Goal: Task Accomplishment & Management: Use online tool/utility

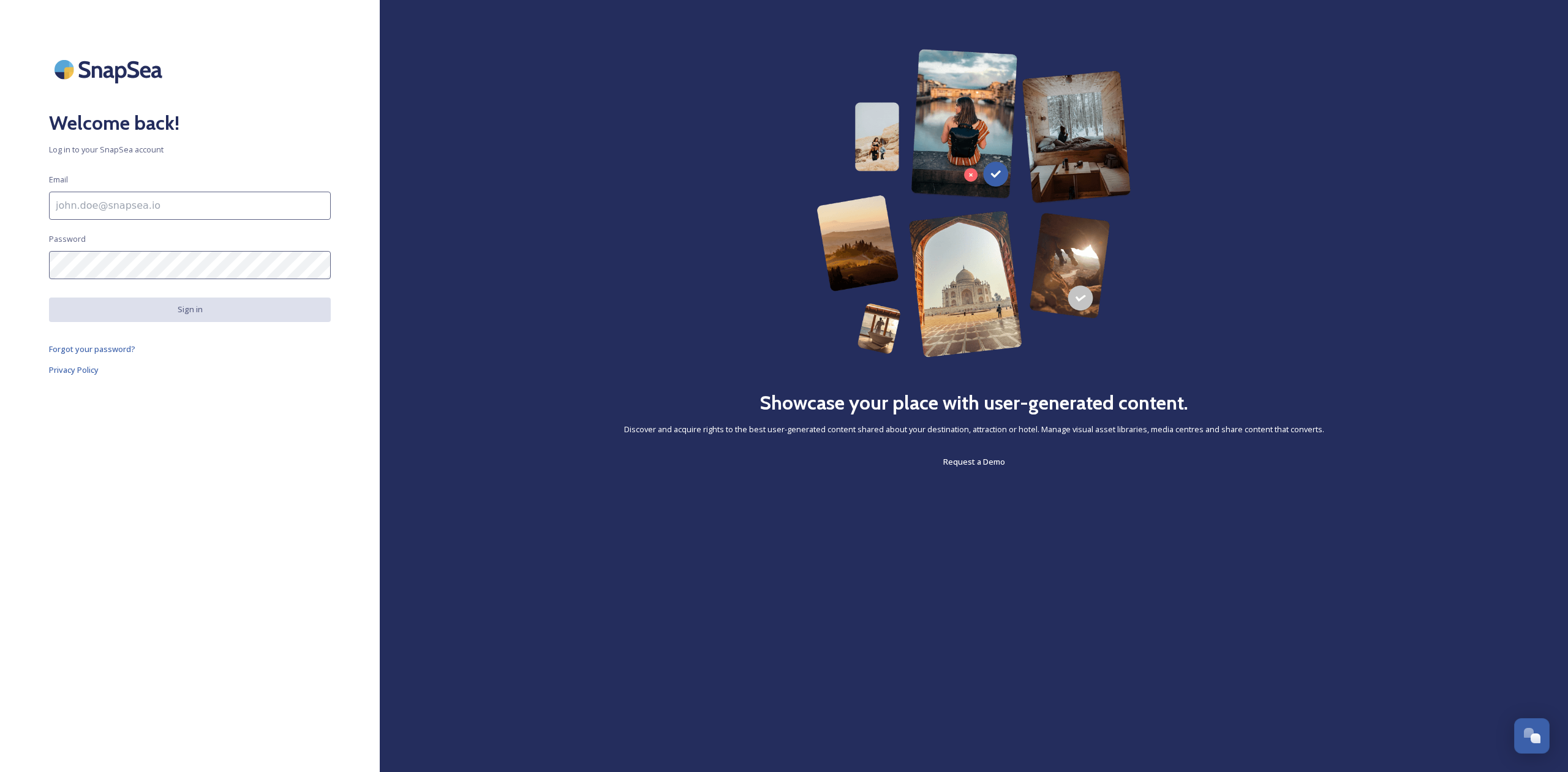
click at [79, 206] on input at bounding box center [190, 206] width 282 height 28
click at [158, 199] on input "[EMAIL_ADDRESS]" at bounding box center [190, 206] width 282 height 28
click at [195, 205] on input "[EMAIL_ADDRESS]" at bounding box center [190, 206] width 282 height 28
type input "[EMAIL_ADDRESS][DOMAIN_NAME]"
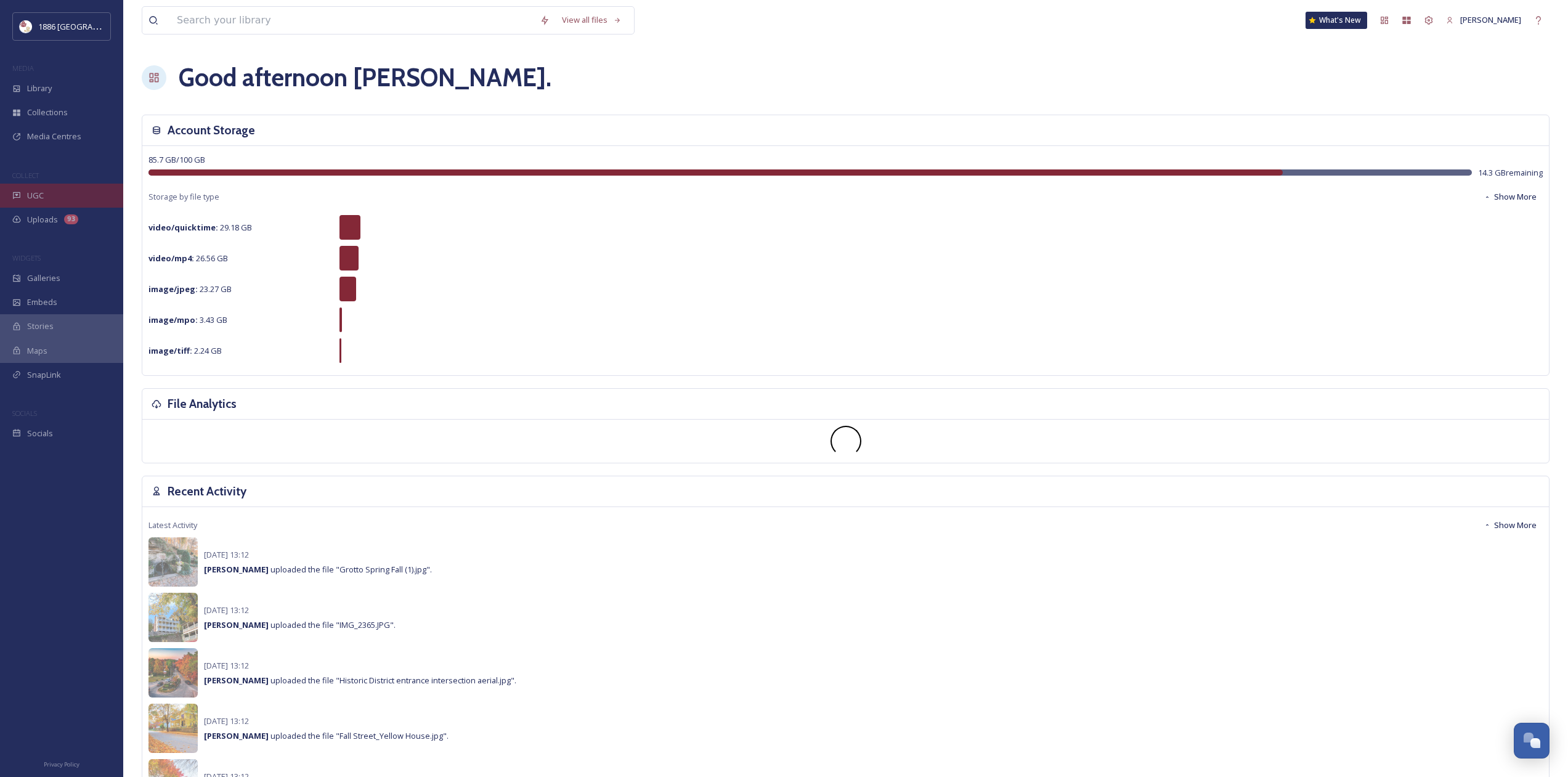
click at [35, 184] on div "UGC" at bounding box center [61, 195] width 123 height 24
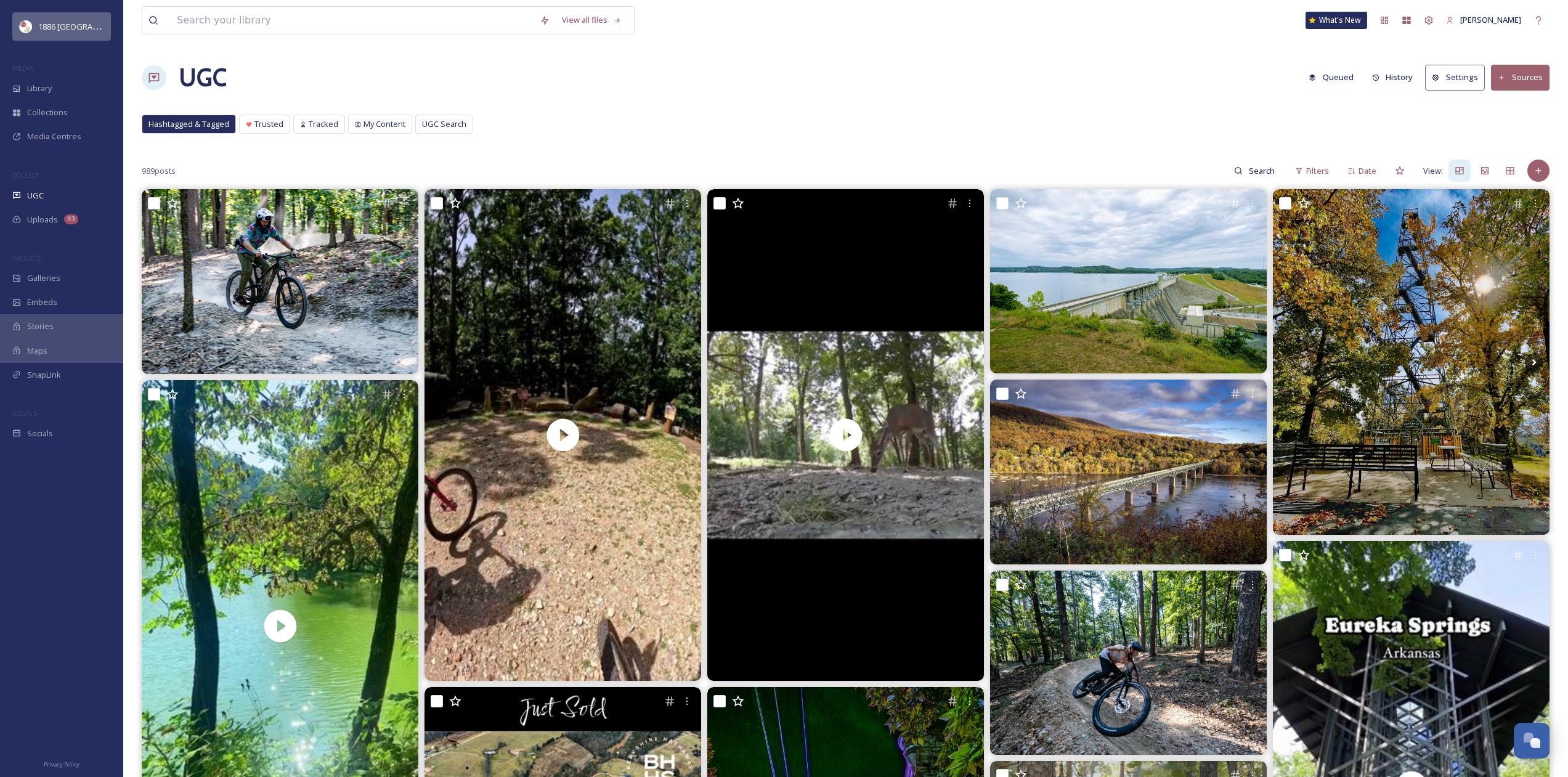
click at [40, 20] on div "1886 [GEOGRAPHIC_DATA]" at bounding box center [71, 26] width 66 height 15
click at [1396, 19] on div "Dashboard" at bounding box center [1383, 20] width 22 height 22
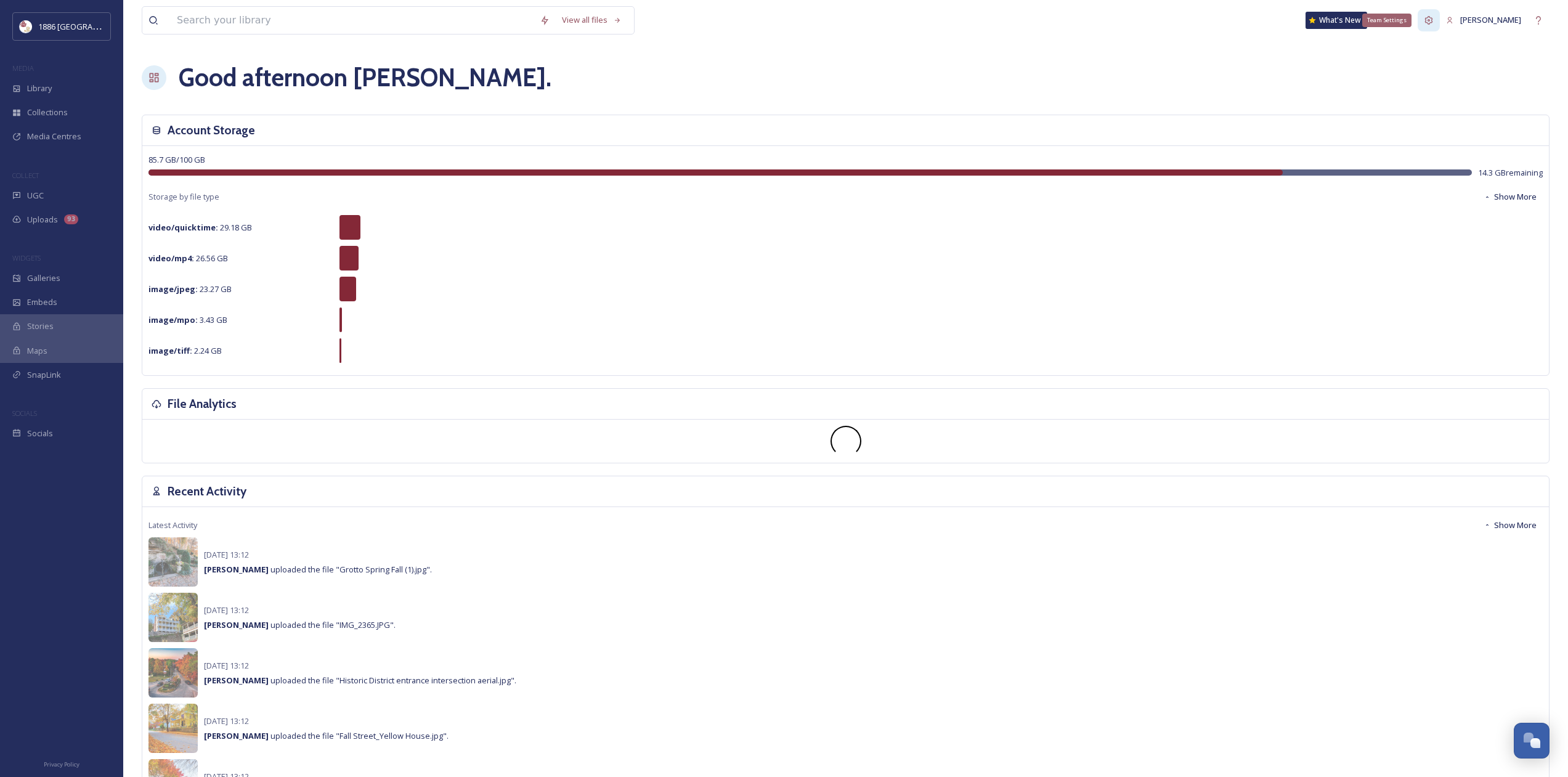
click at [1439, 14] on div "Team Settings" at bounding box center [1428, 20] width 22 height 22
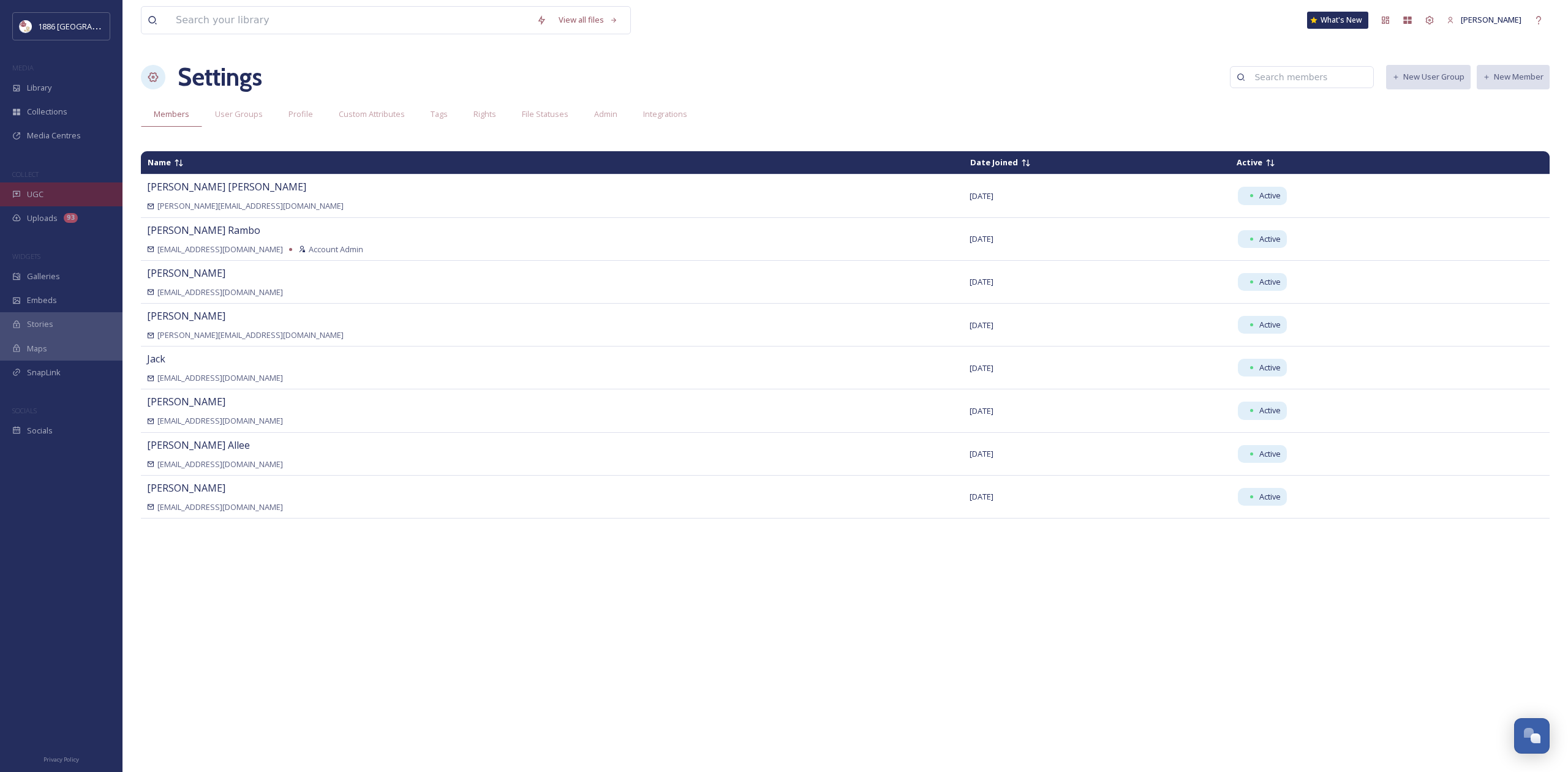
click at [44, 188] on div "UGC" at bounding box center [61, 194] width 123 height 23
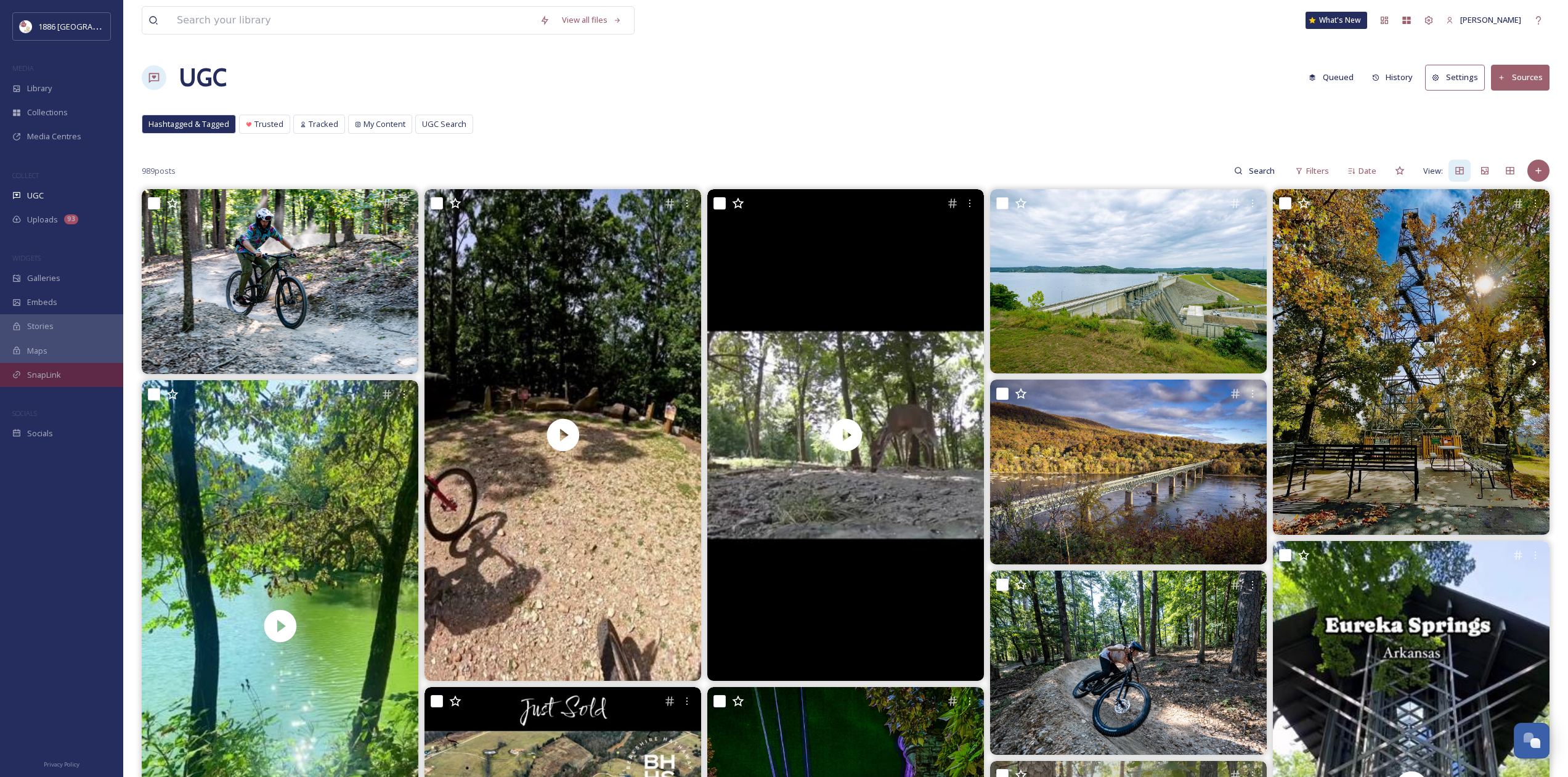
click at [40, 368] on div "SnapLink" at bounding box center [61, 374] width 123 height 24
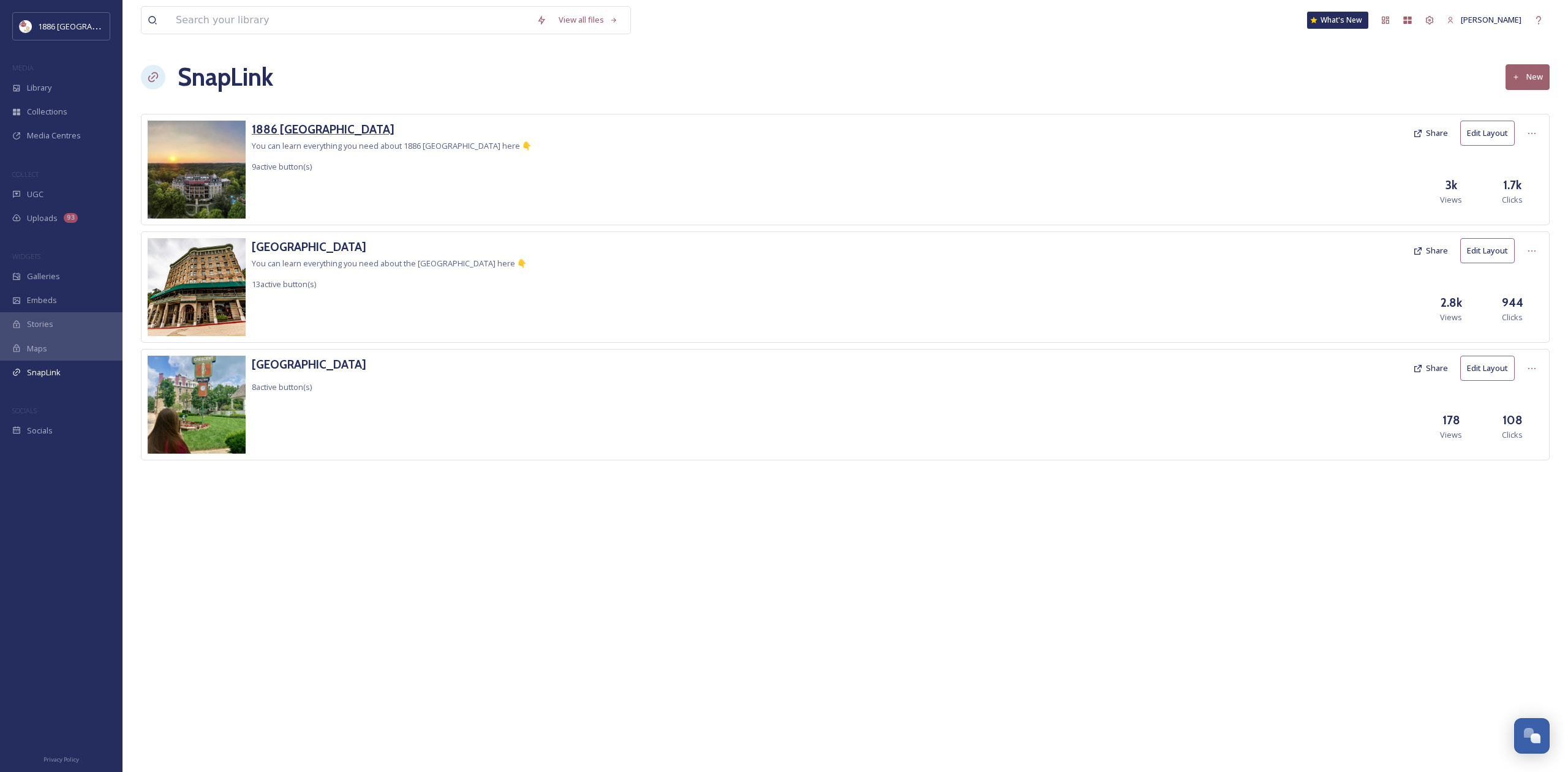
click at [389, 123] on h3 "1886 [GEOGRAPHIC_DATA]" at bounding box center [392, 130] width 280 height 17
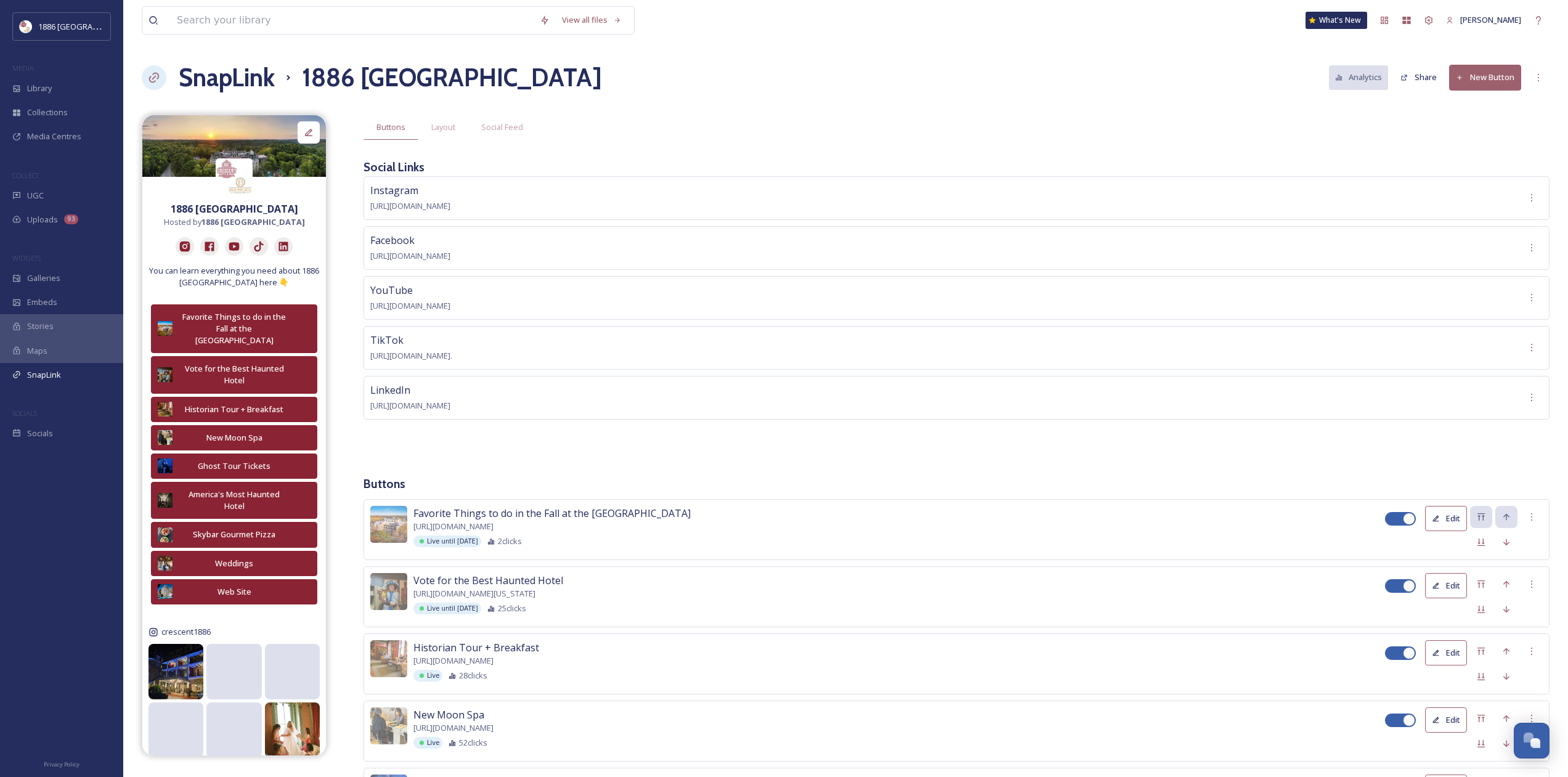
click at [1495, 84] on button "New Button" at bounding box center [1485, 77] width 72 height 25
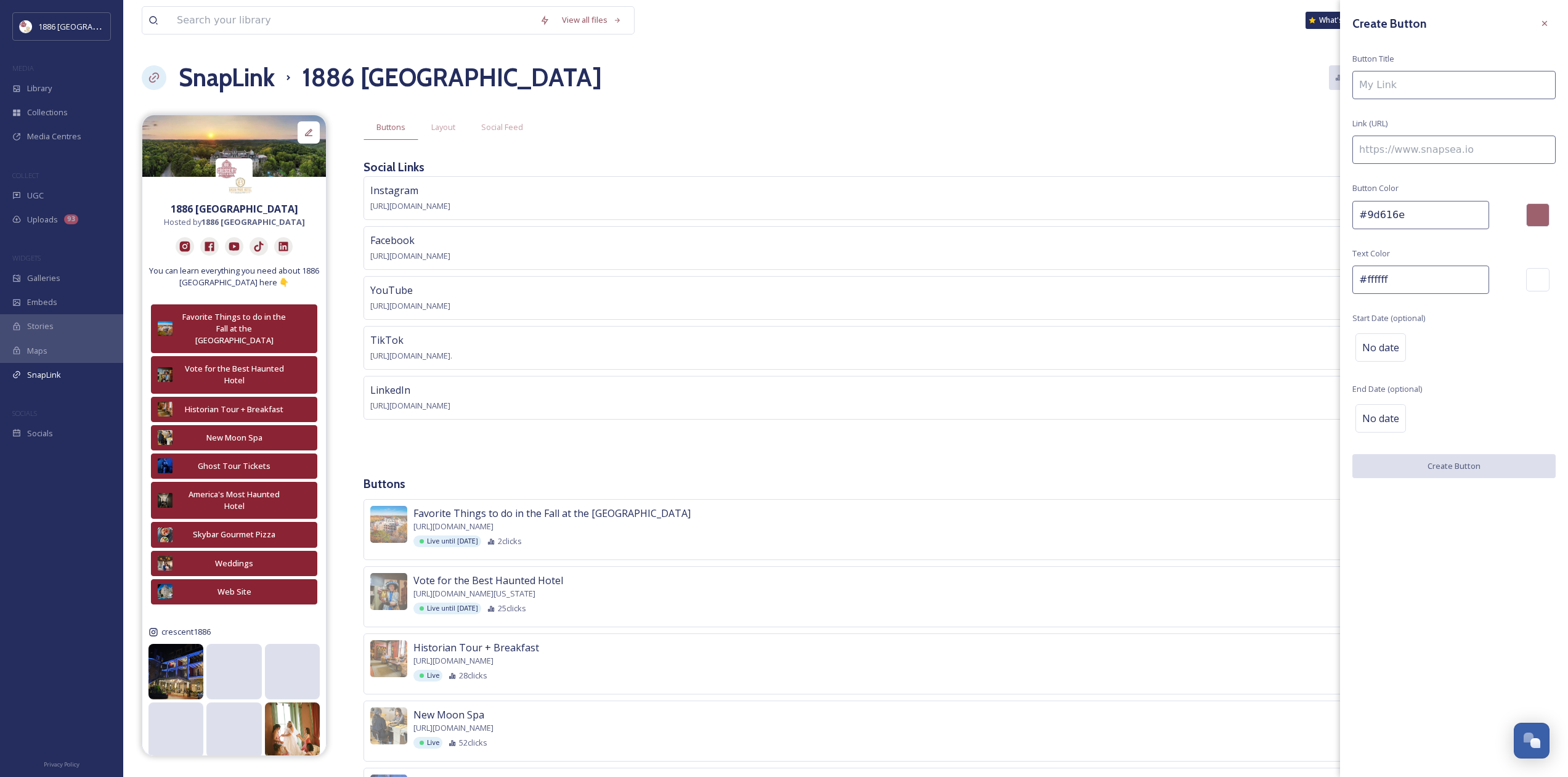
click at [1453, 94] on input at bounding box center [1453, 85] width 203 height 28
click at [1415, 74] on input at bounding box center [1453, 85] width 203 height 28
click at [1391, 88] on input at bounding box center [1453, 85] width 203 height 28
click at [1488, 88] on input "Win A Wedding" at bounding box center [1453, 85] width 203 height 28
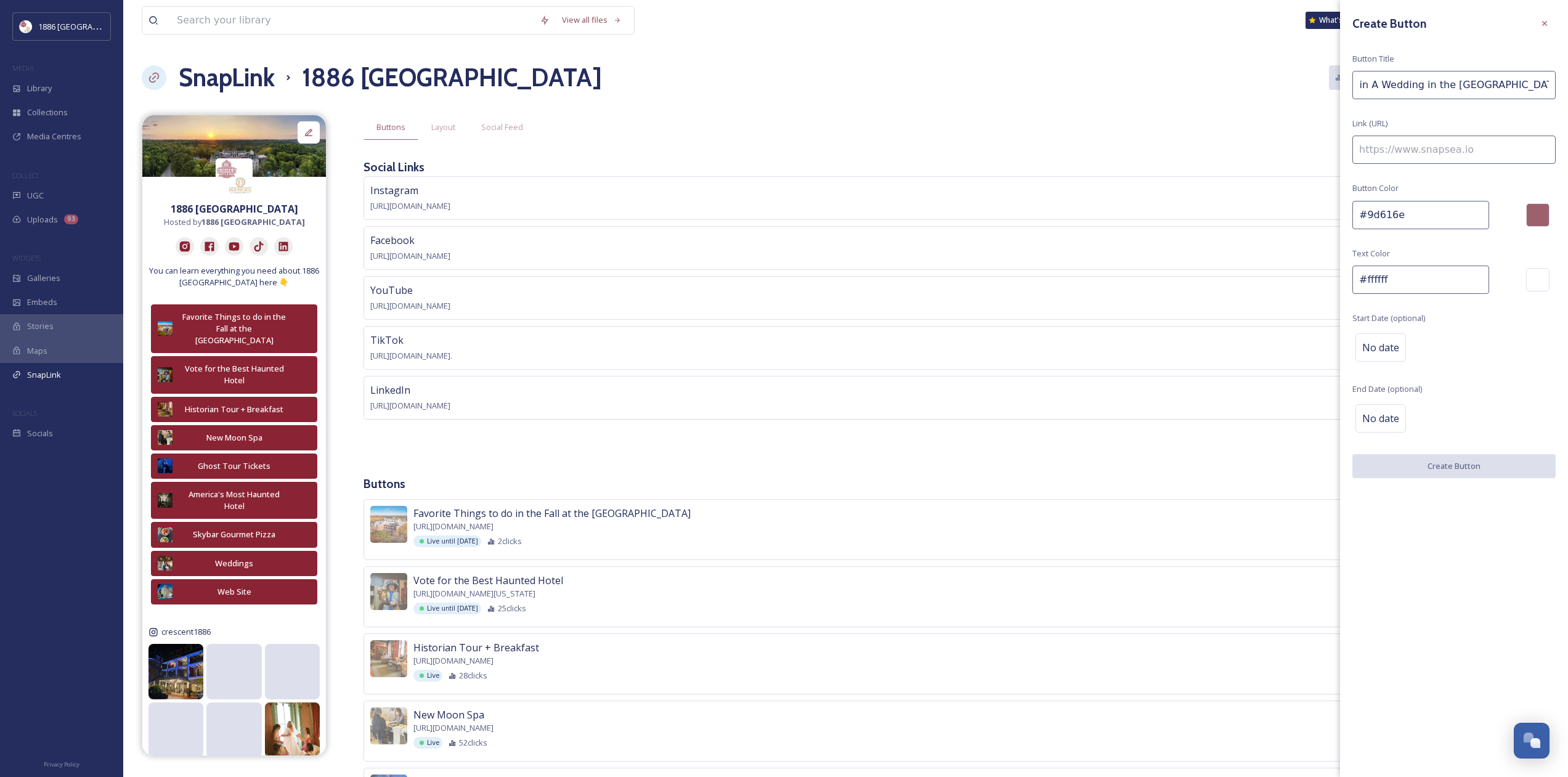
type input "Win A Wedding in the [GEOGRAPHIC_DATA]"
drag, startPoint x: 1431, startPoint y: 130, endPoint x: 1411, endPoint y: 172, distance: 46.5
drag, startPoint x: 1411, startPoint y: 172, endPoint x: 1411, endPoint y: 148, distance: 24.0
click at [1411, 147] on input at bounding box center [1453, 150] width 203 height 28
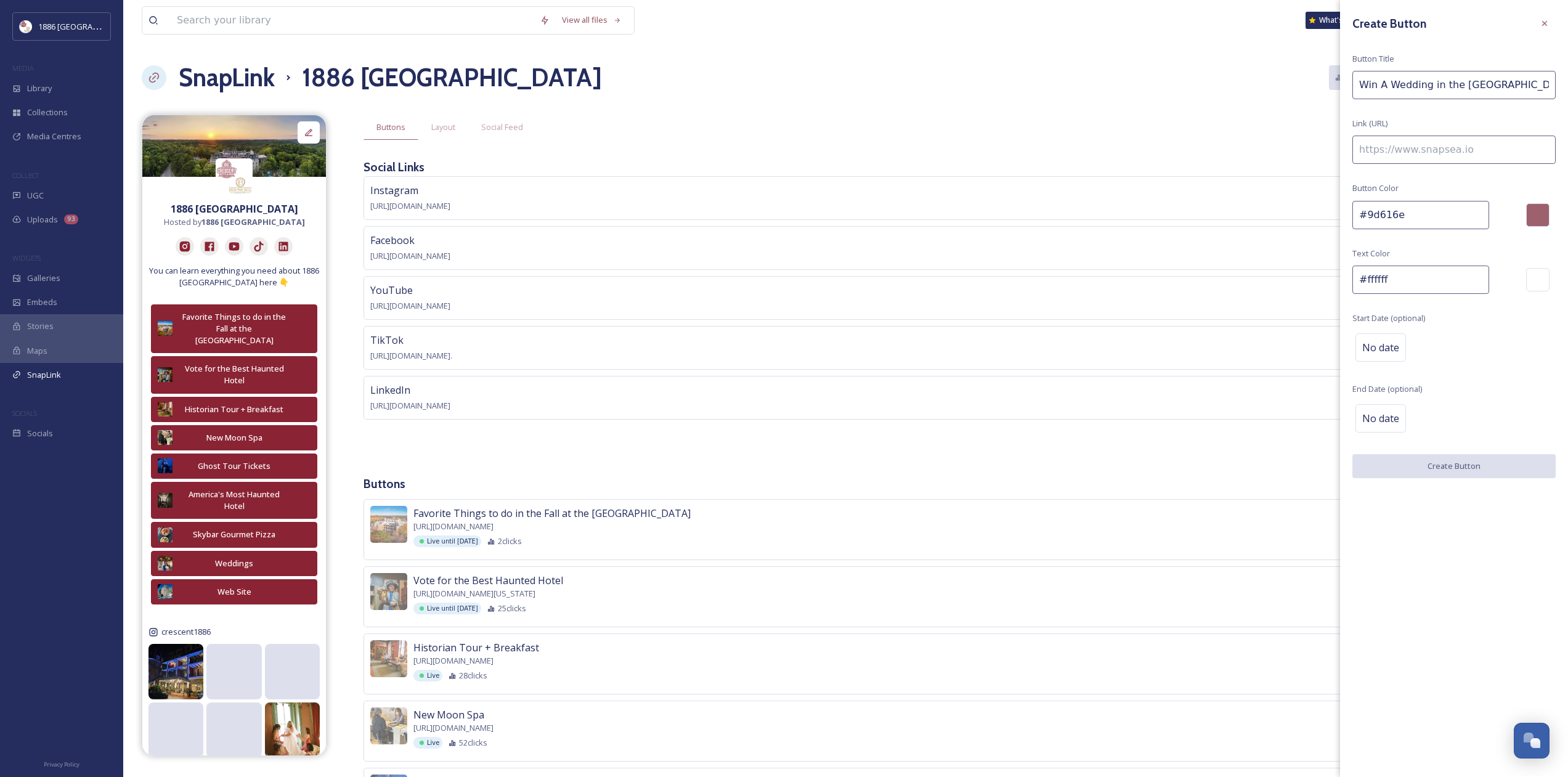
click at [1411, 148] on input at bounding box center [1453, 150] width 203 height 28
paste input "[URL][DOMAIN_NAME]"
type input "[URL][DOMAIN_NAME]"
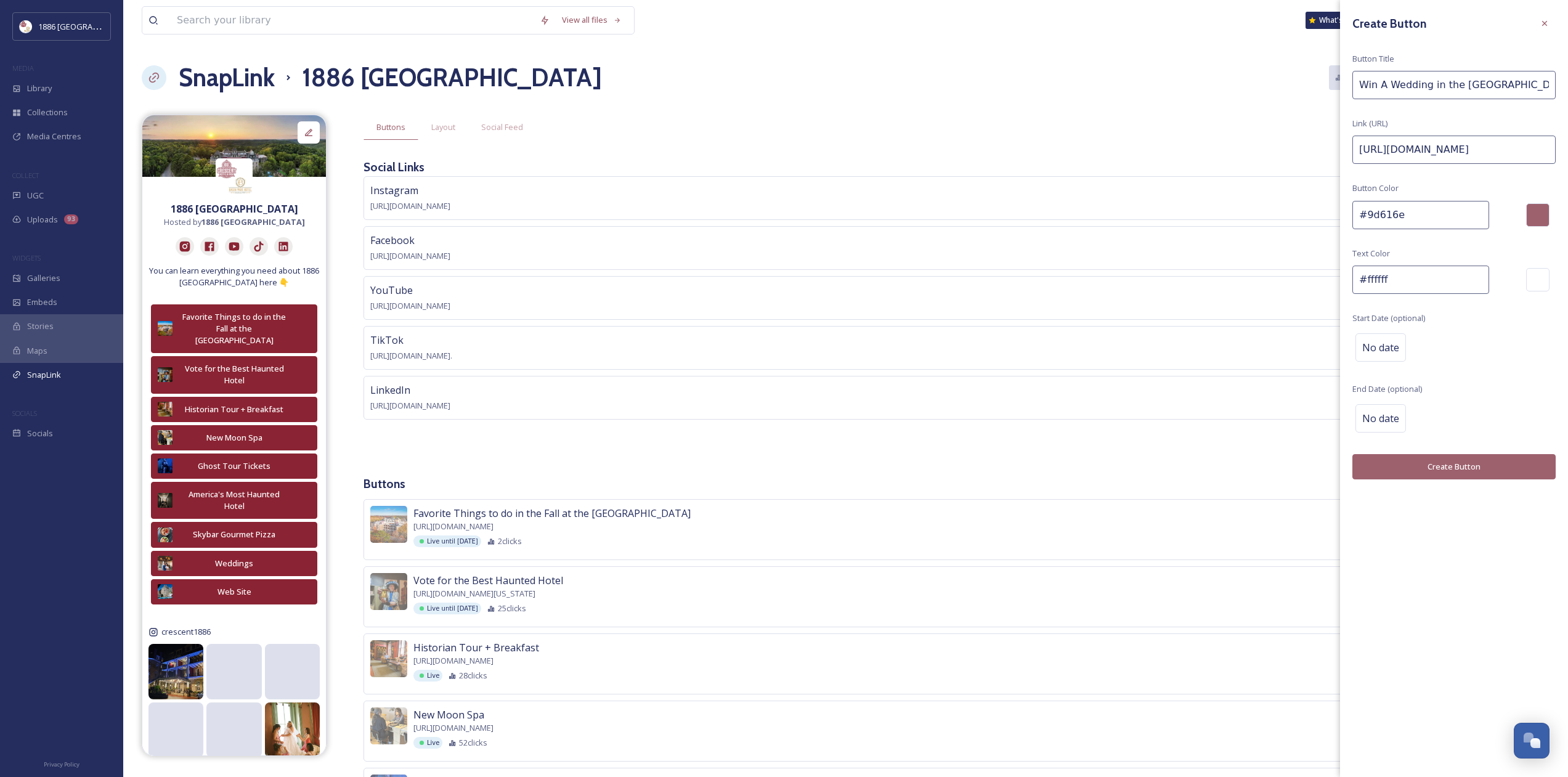
click at [1350, 410] on div "Create Button Button Title Win A Wedding in the [GEOGRAPHIC_DATA] Link (URL) [U…" at bounding box center [1453, 246] width 228 height 492
click at [1369, 409] on div "No date" at bounding box center [1381, 418] width 51 height 28
click at [1392, 420] on input "text" at bounding box center [1417, 417] width 122 height 27
click at [1398, 579] on div "30" at bounding box center [1406, 574] width 17 height 17
type input "[DATE]"
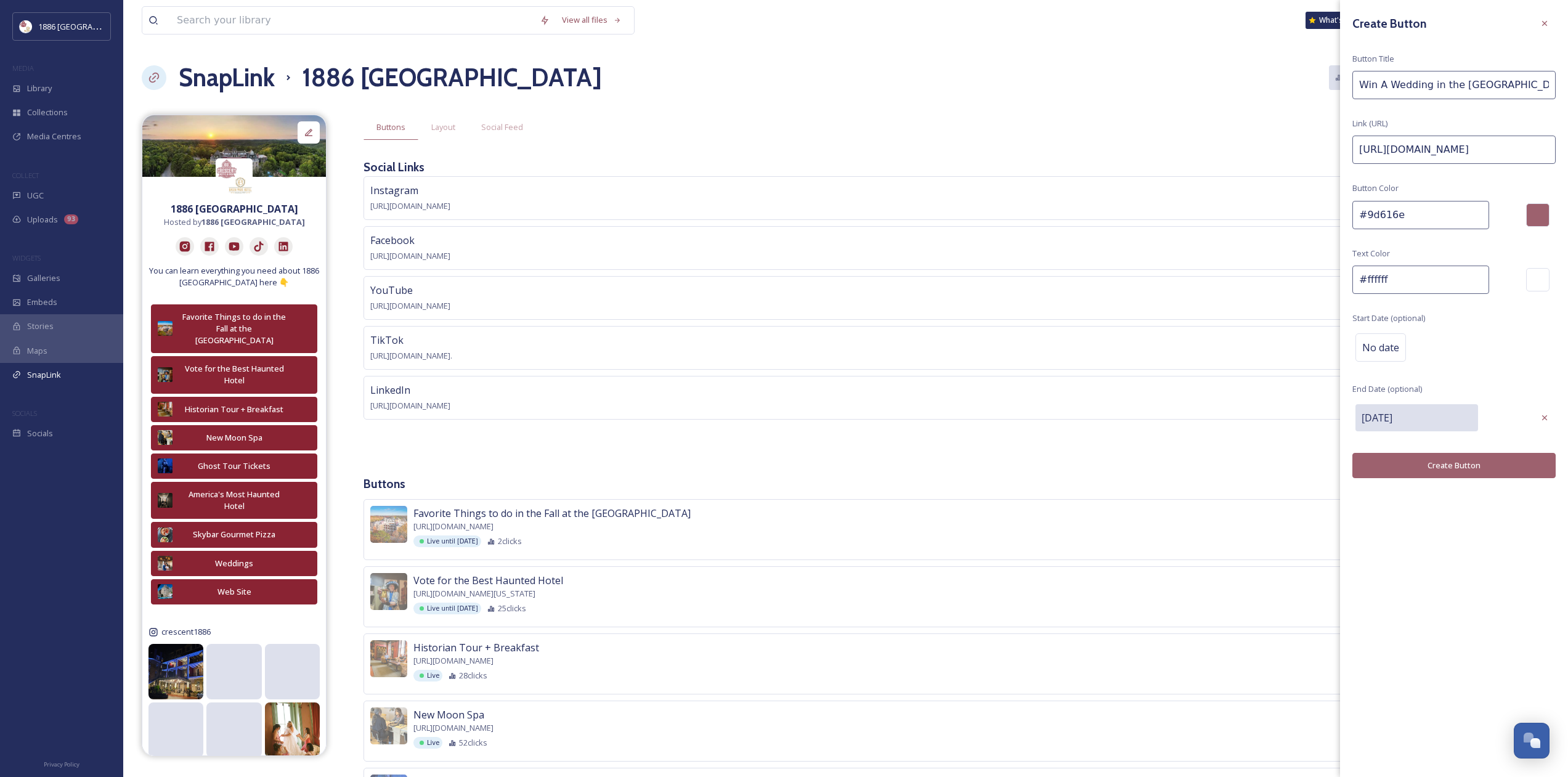
click at [1401, 473] on button "Create Button" at bounding box center [1453, 466] width 203 height 25
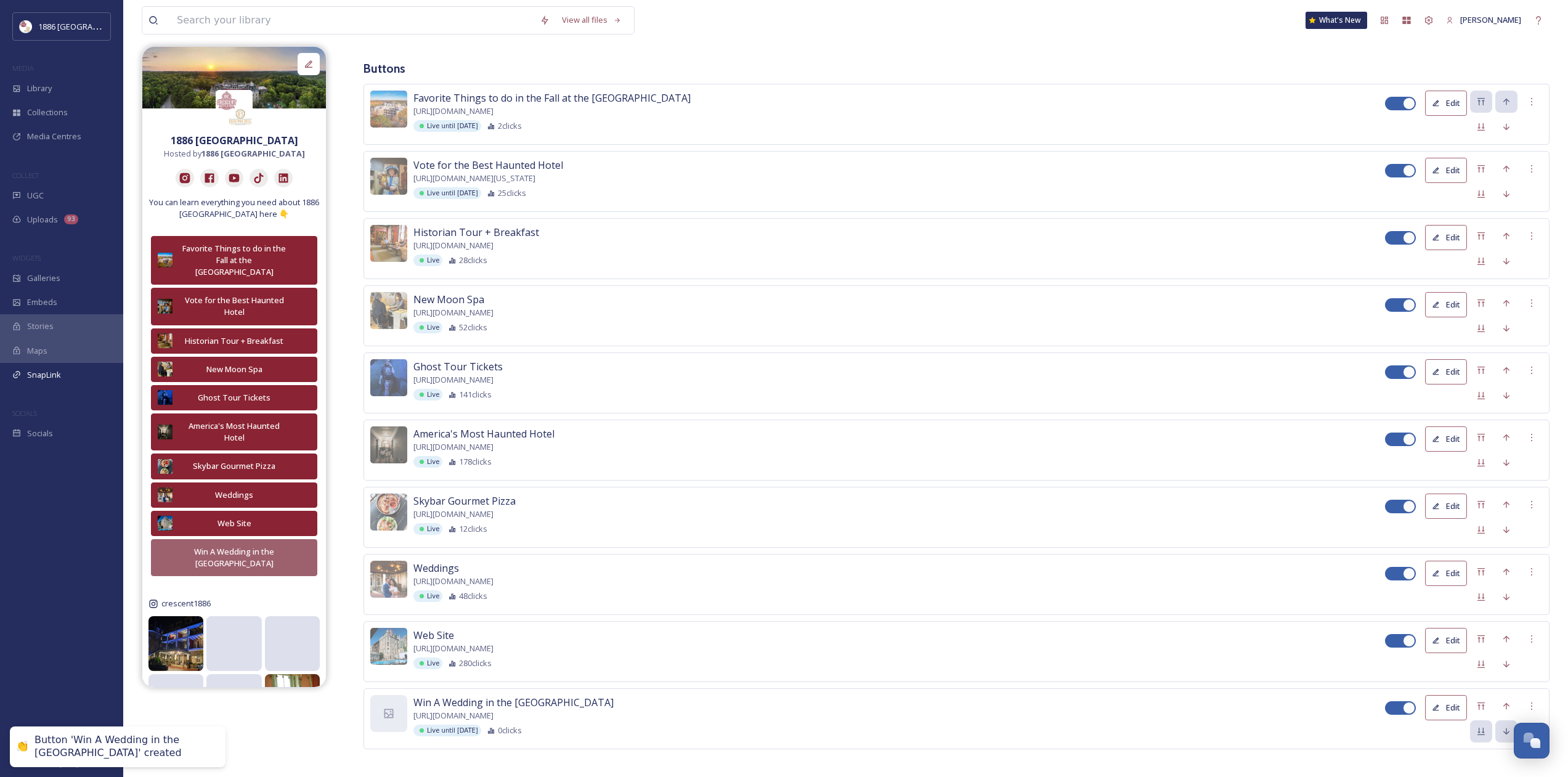
scroll to position [422, 0]
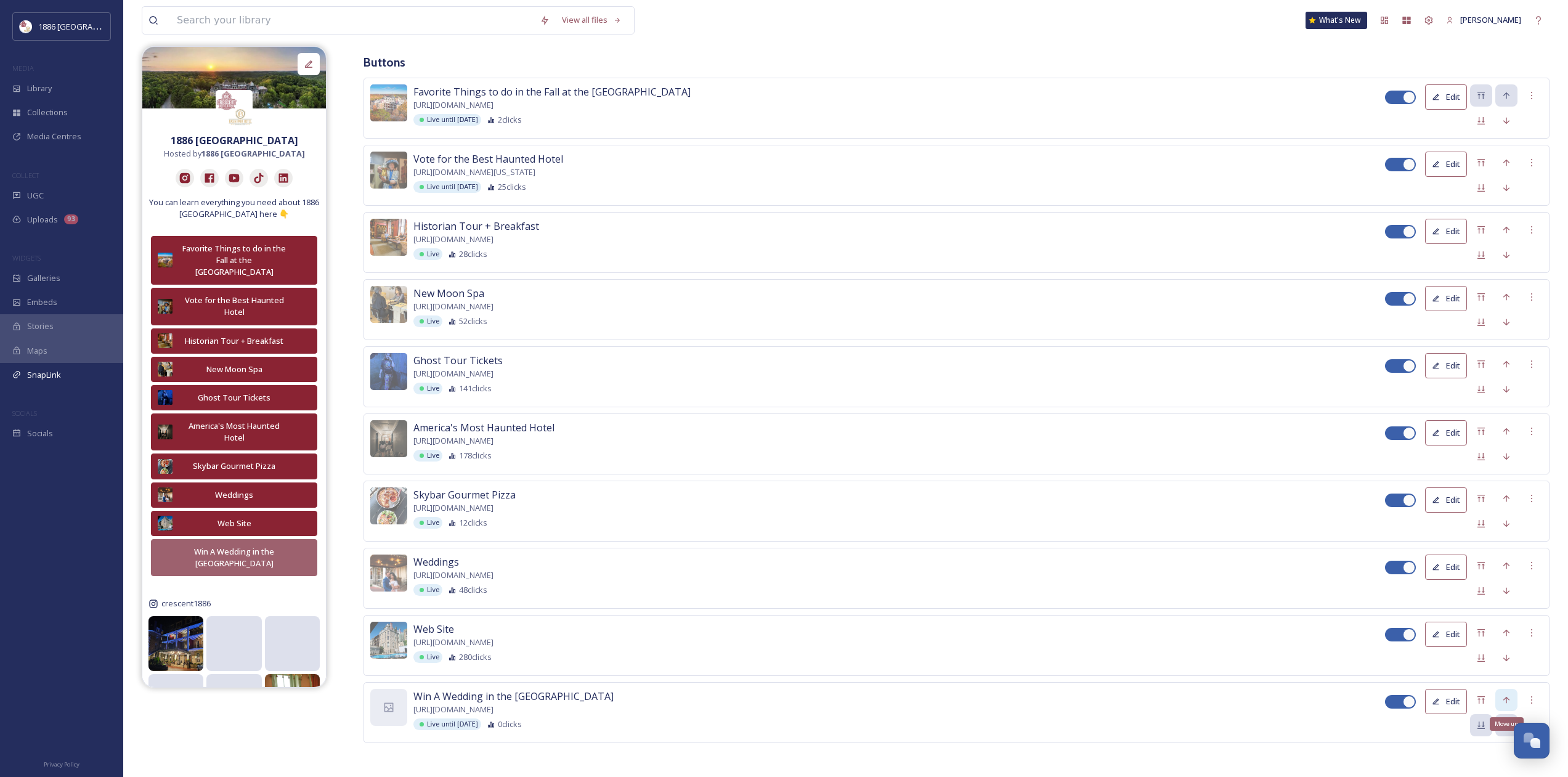
click at [1508, 701] on icon at bounding box center [1506, 700] width 10 height 10
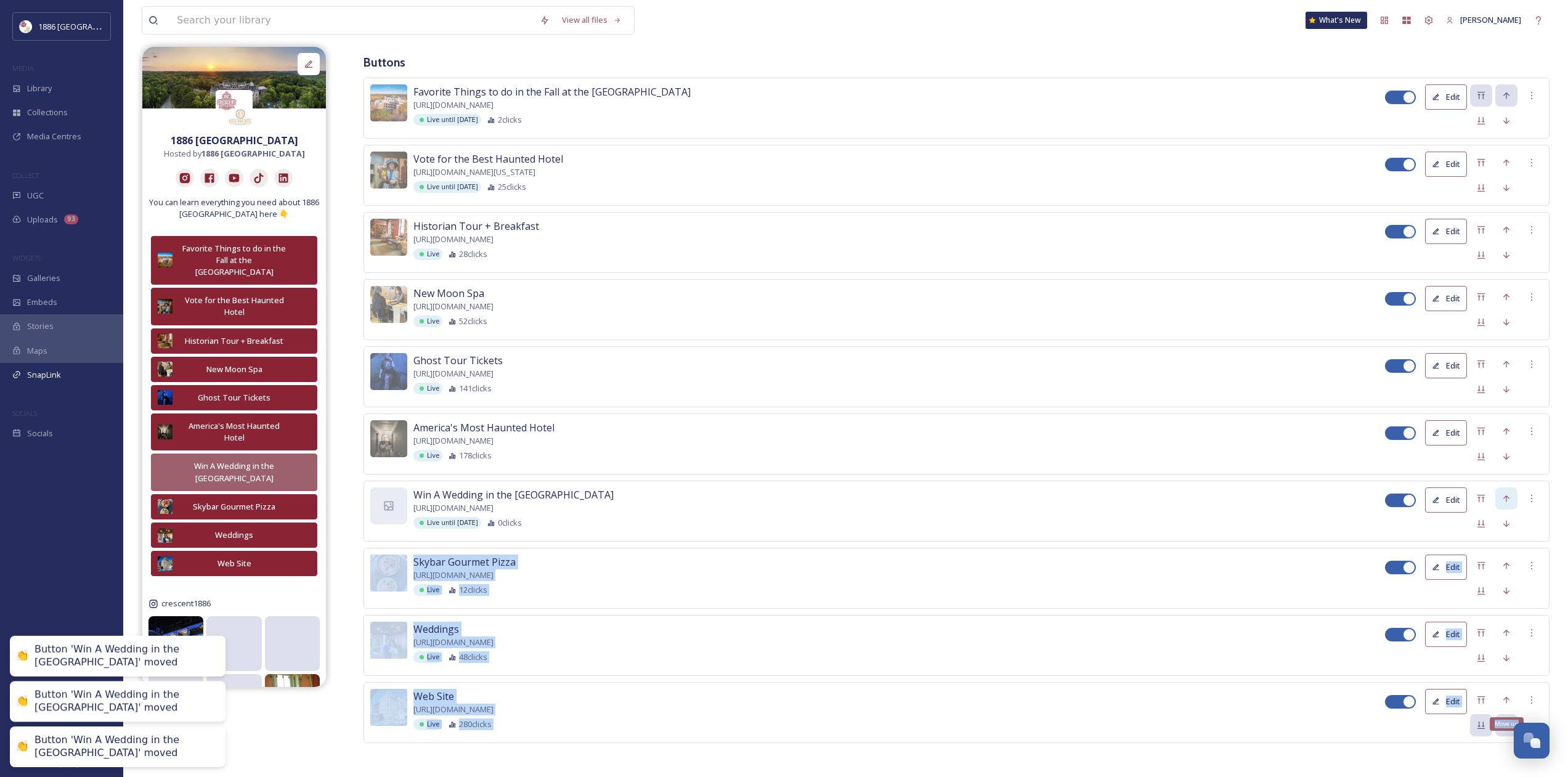
click at [1508, 701] on icon at bounding box center [1506, 700] width 10 height 10
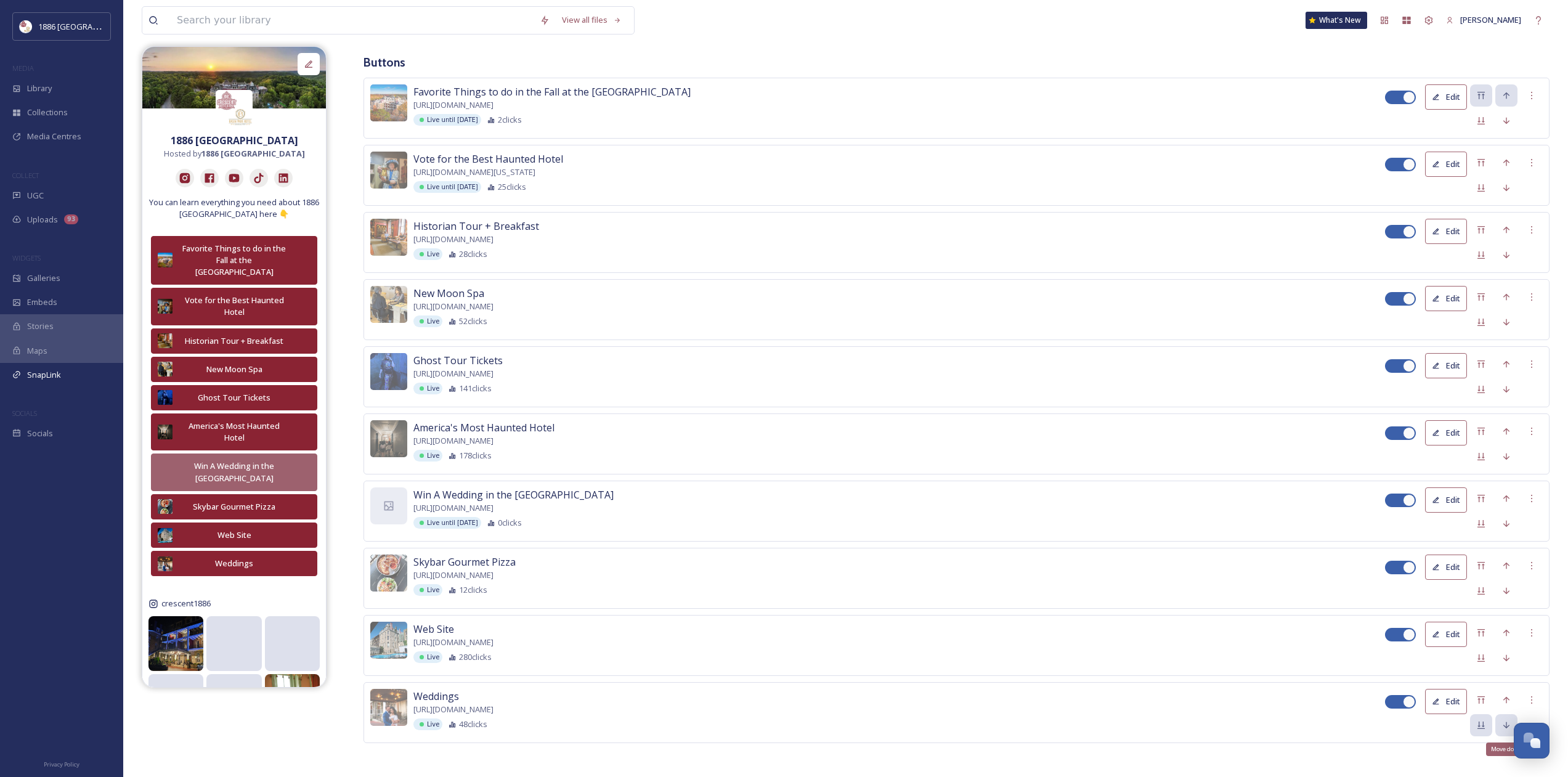
click at [1510, 729] on div "Move down" at bounding box center [1506, 725] width 22 height 22
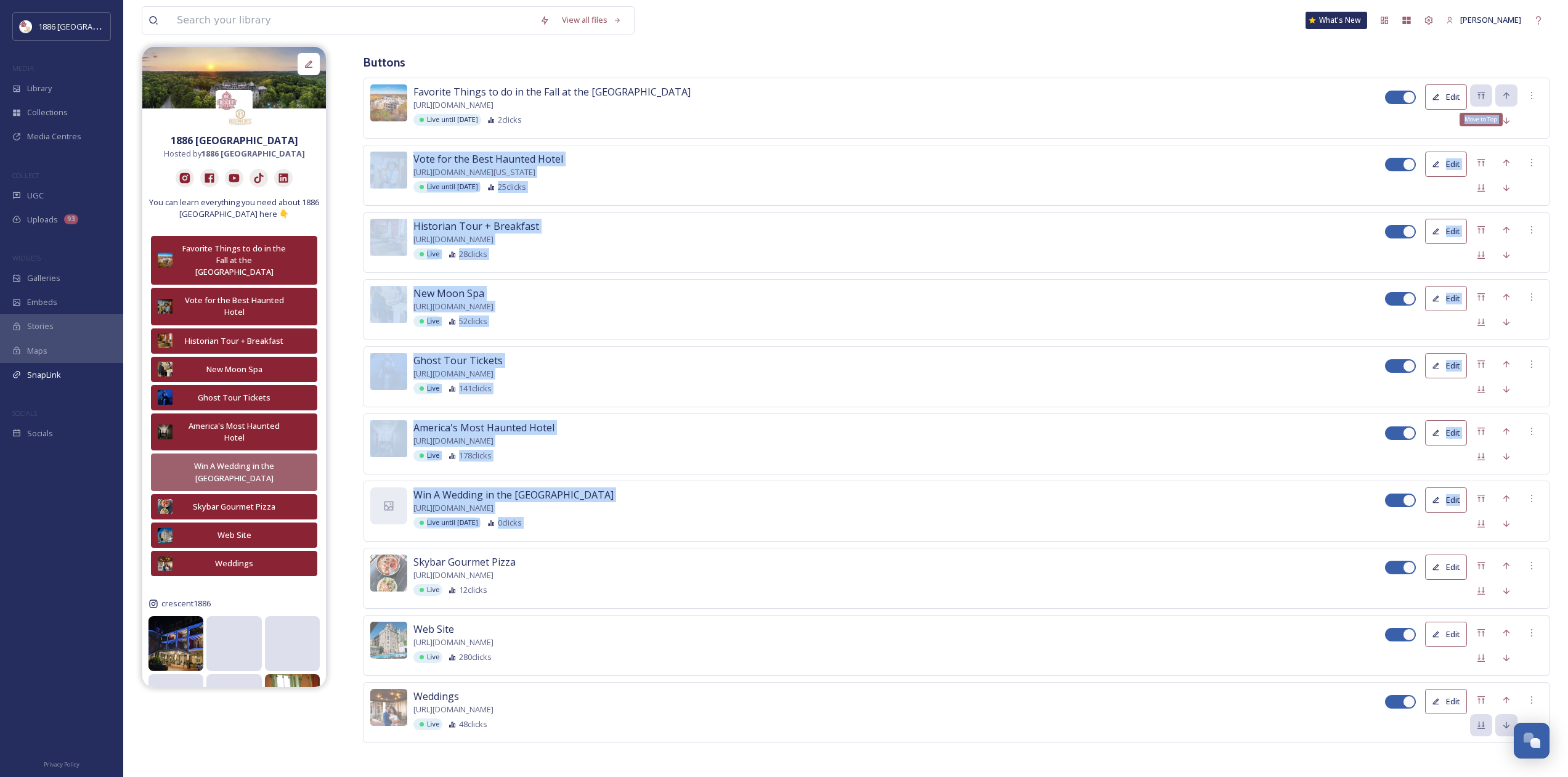
drag, startPoint x: 1524, startPoint y: 500, endPoint x: 1478, endPoint y: 105, distance: 397.7
click at [1478, 105] on div "Favorite Things to do in the Fall at the rescent Hotel [URL][DOMAIN_NAME] Live …" at bounding box center [957, 410] width 1186 height 666
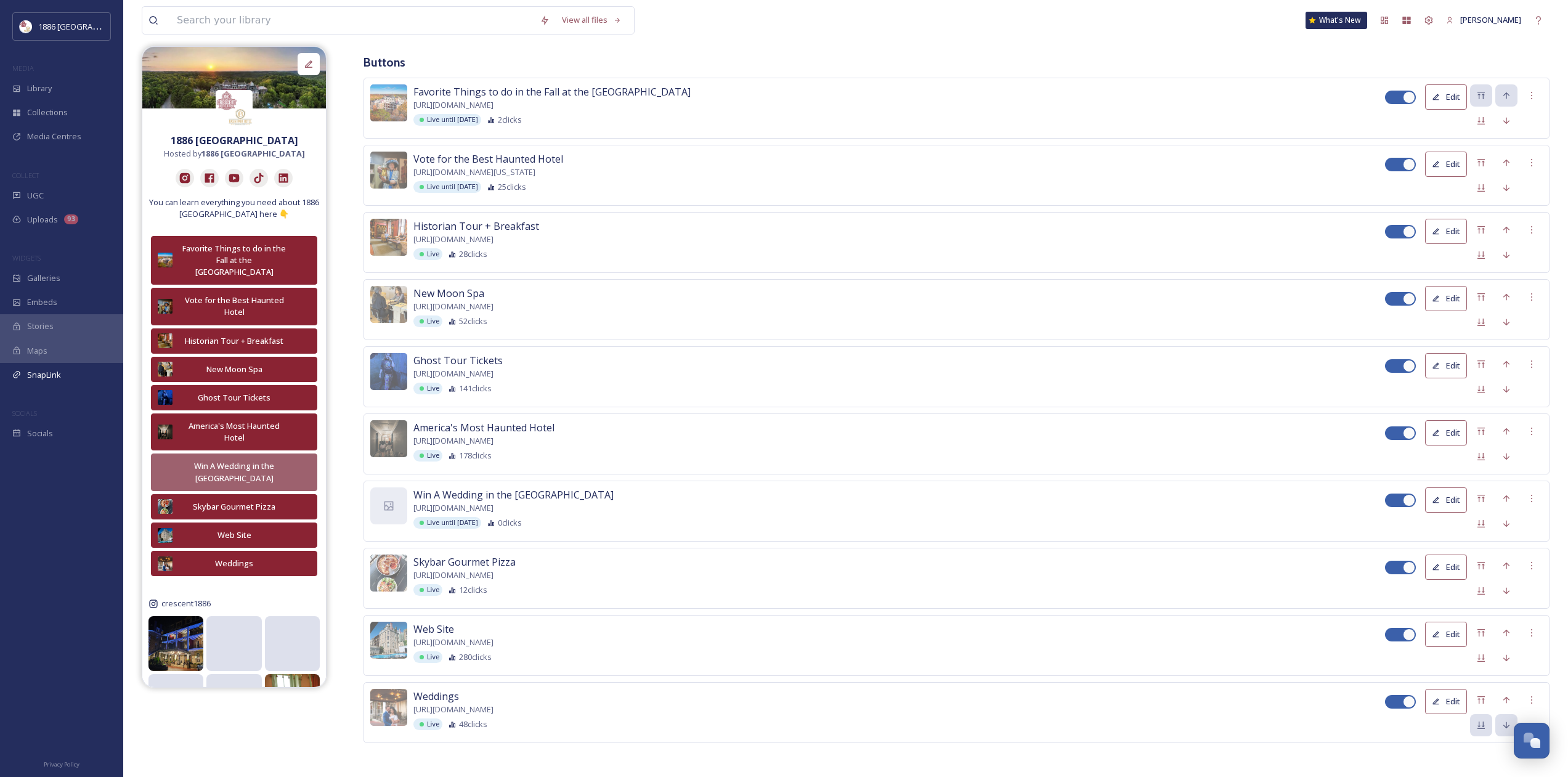
click at [666, 556] on div "Skybar Gourmet Pizza [URL][DOMAIN_NAME] Live 12 clicks" at bounding box center [899, 575] width 972 height 41
click at [1510, 501] on div "Move up" at bounding box center [1506, 498] width 22 height 22
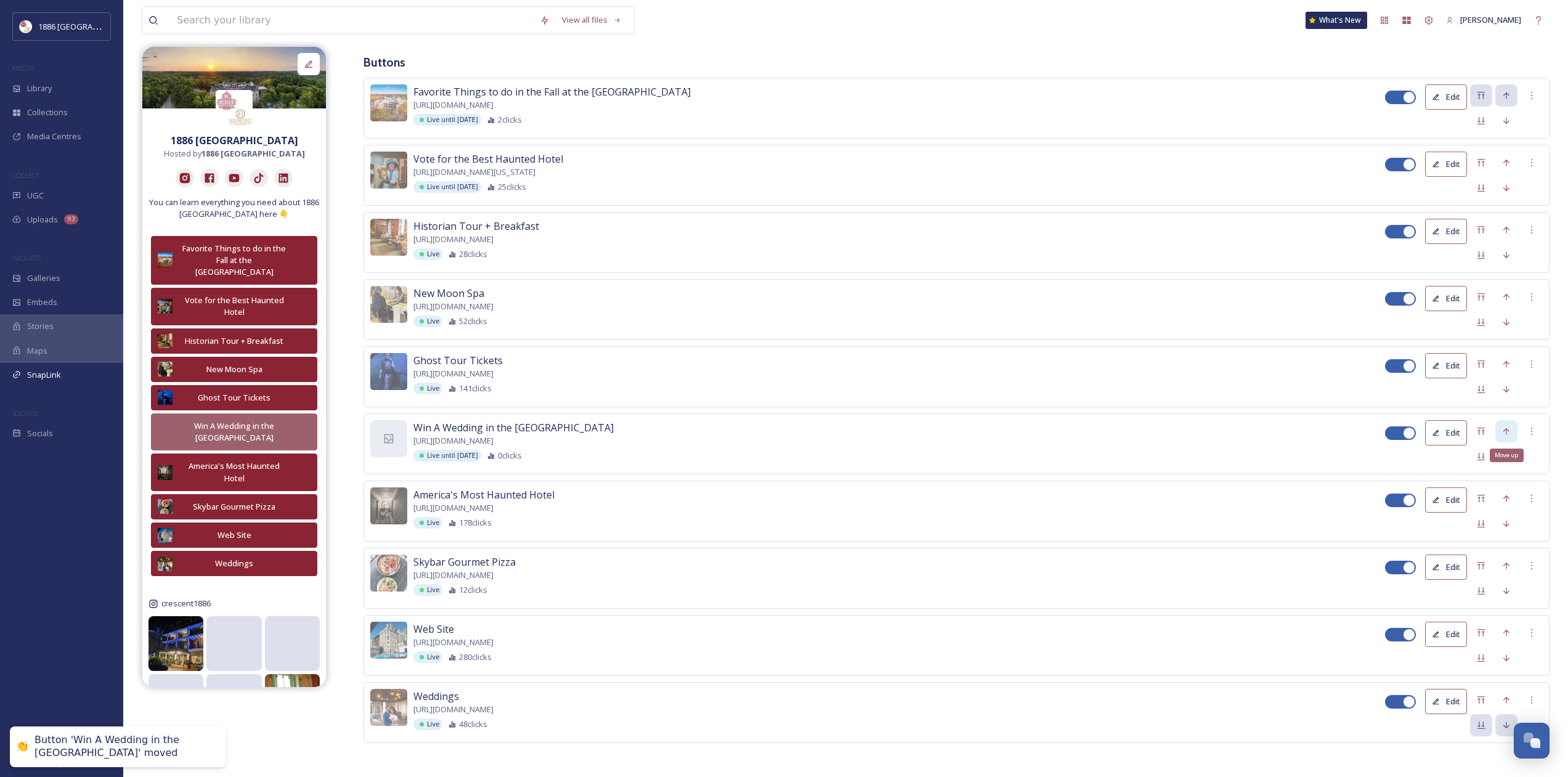
click at [1505, 422] on div "Move up" at bounding box center [1506, 430] width 22 height 22
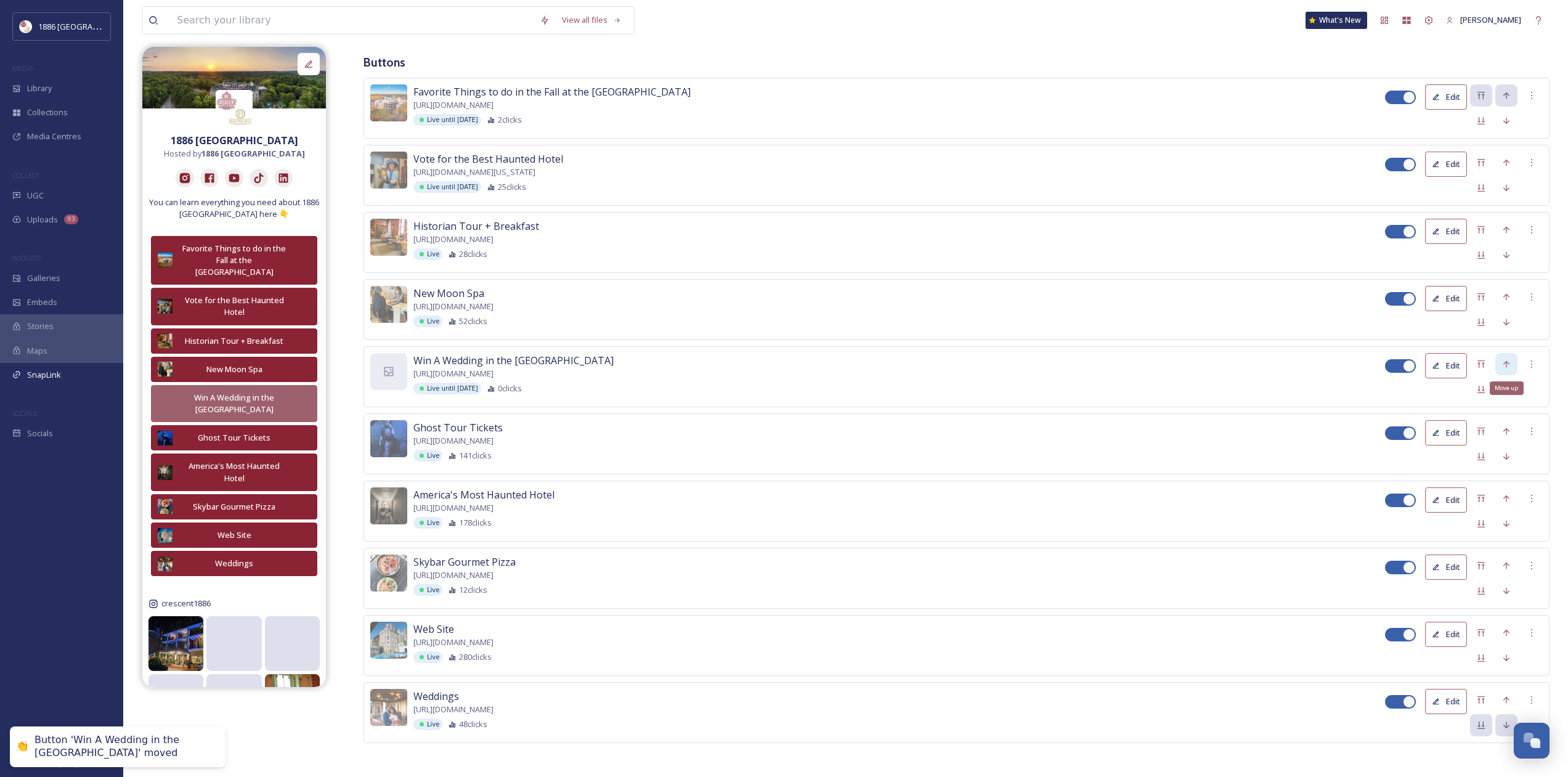
click at [1505, 369] on div "Move up" at bounding box center [1506, 364] width 22 height 22
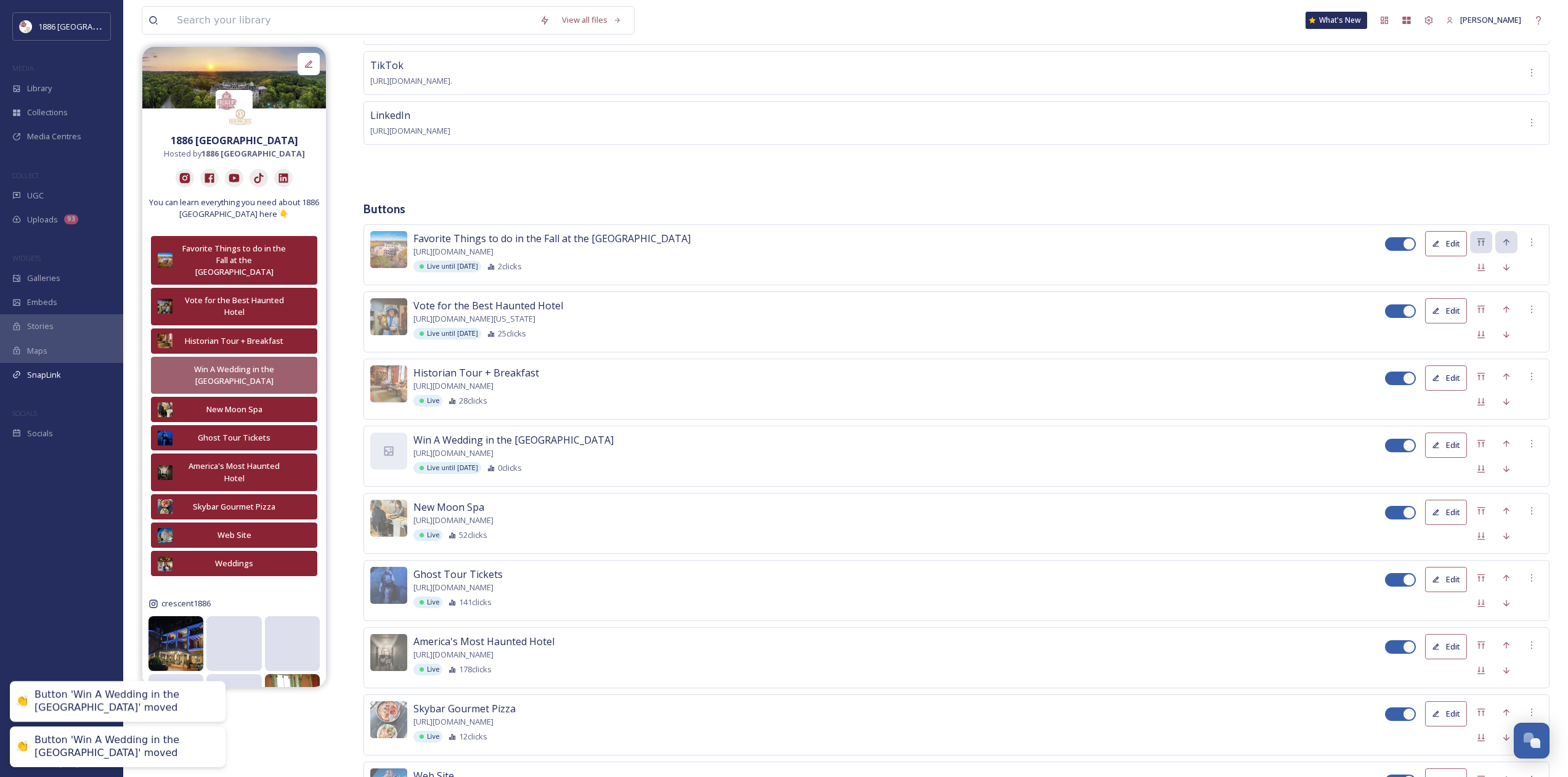
scroll to position [175, 0]
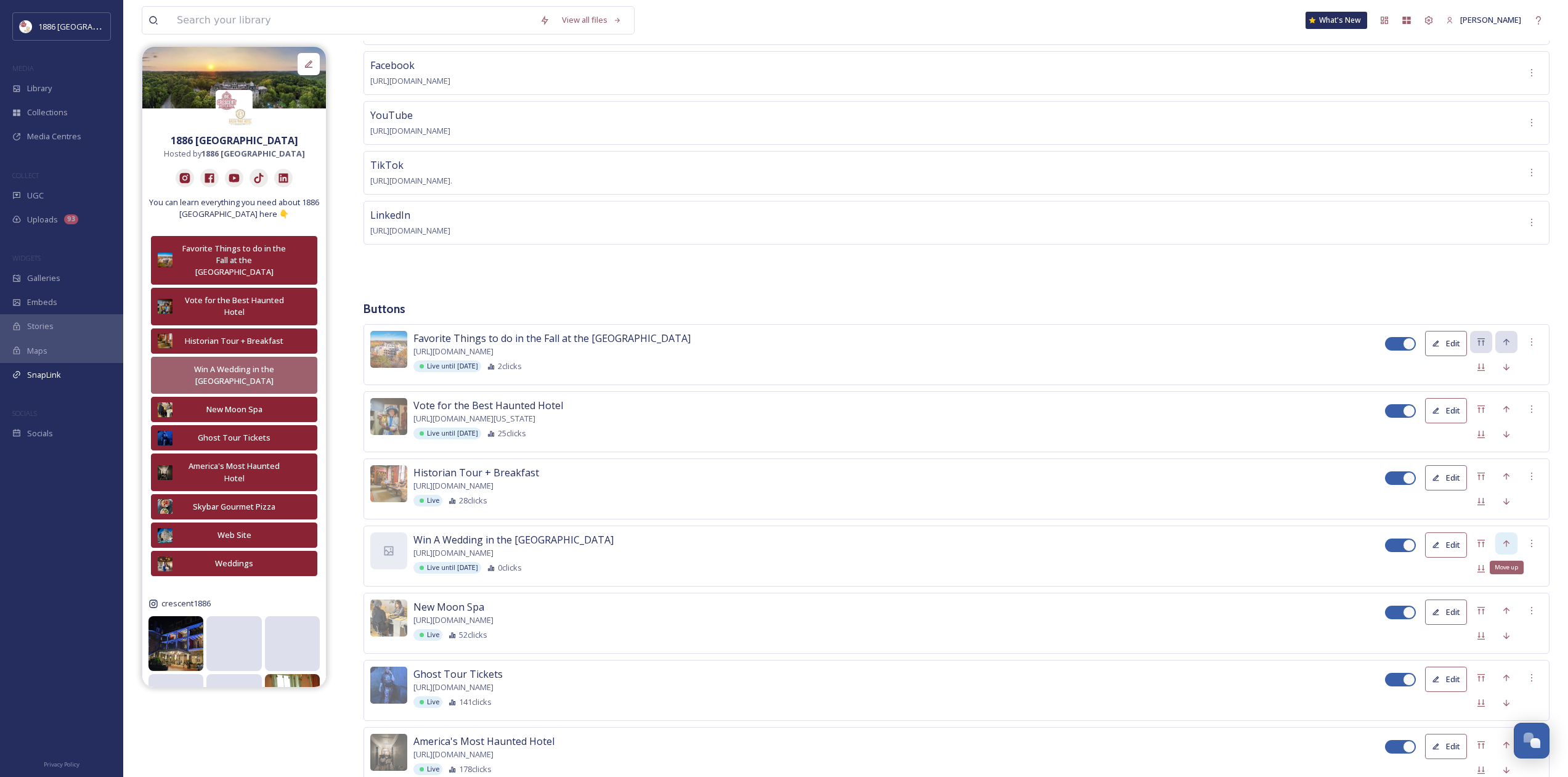
click at [1504, 547] on div "Move up" at bounding box center [1506, 543] width 22 height 22
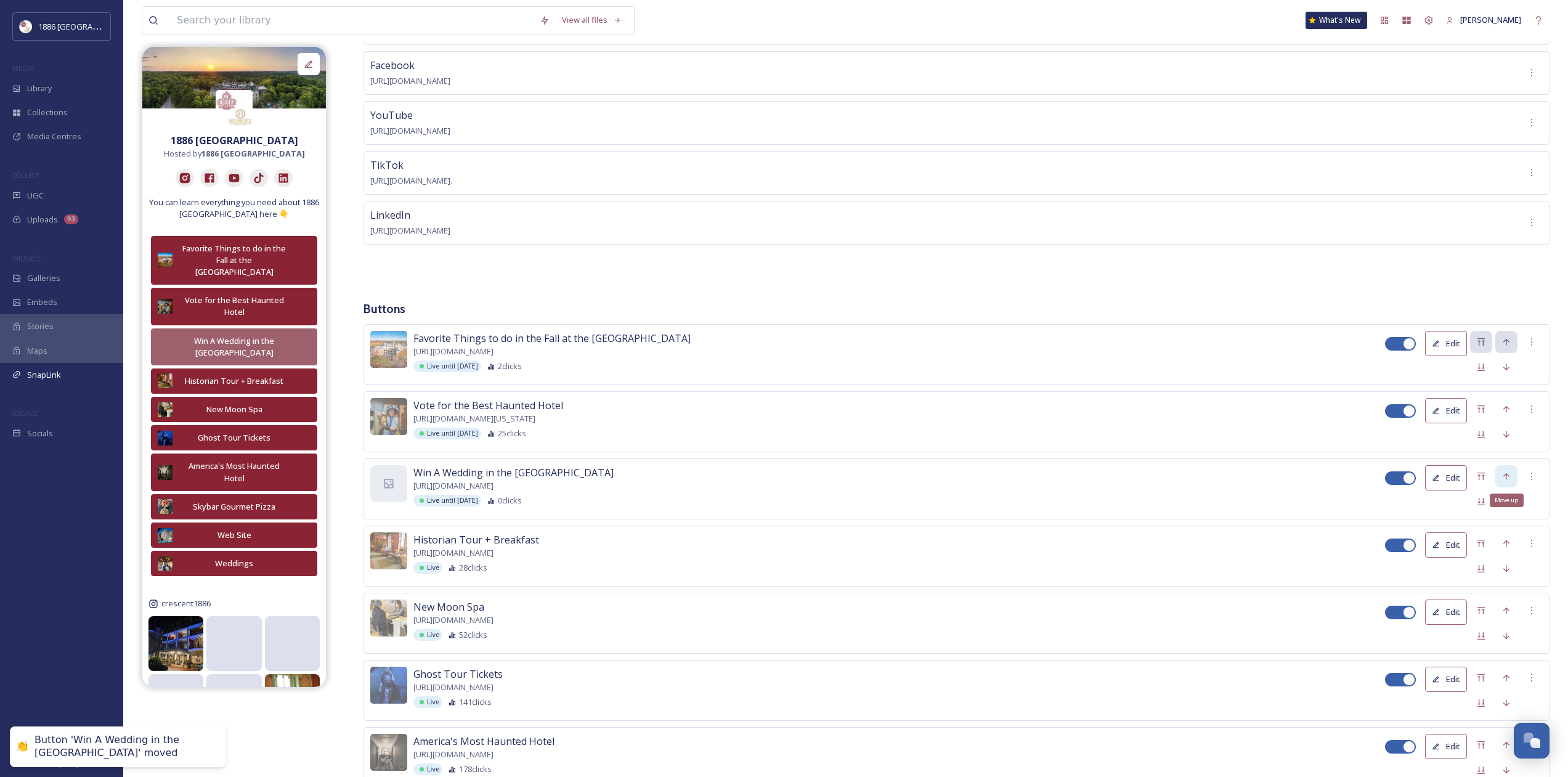
click at [1509, 473] on icon at bounding box center [1506, 476] width 10 height 10
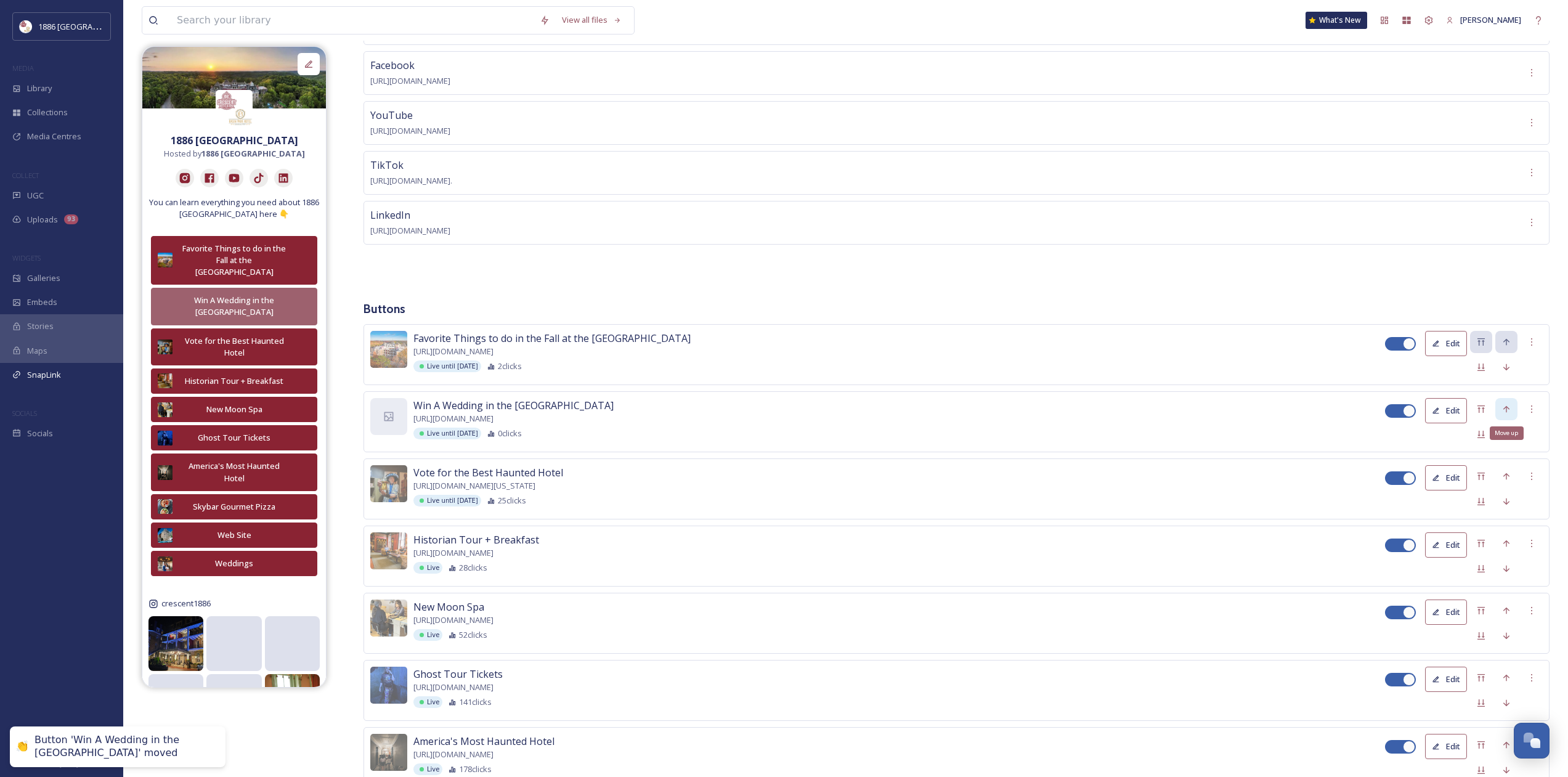
click at [1512, 403] on div "Move up" at bounding box center [1506, 409] width 22 height 22
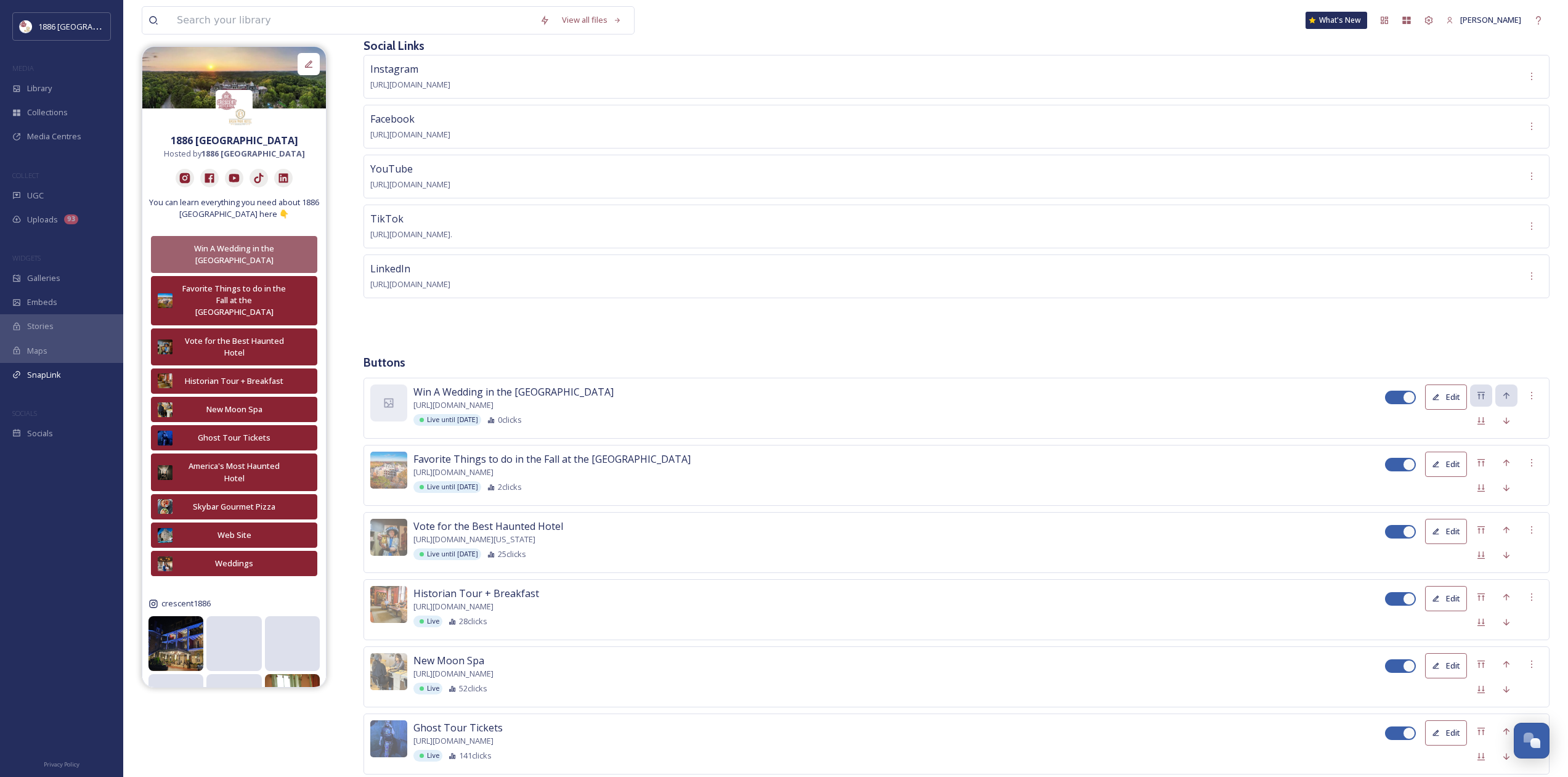
scroll to position [422, 0]
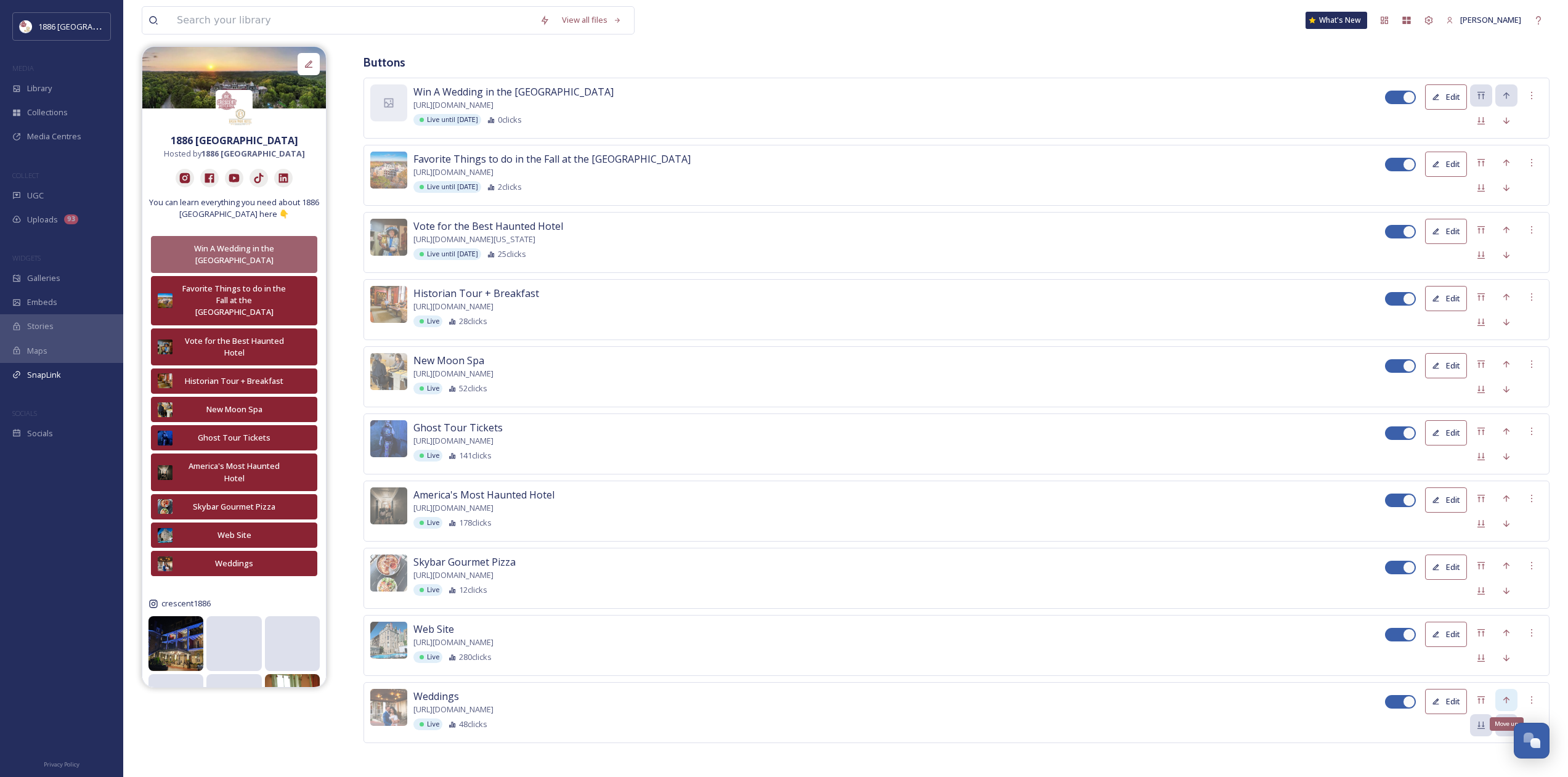
click at [1507, 696] on icon at bounding box center [1506, 700] width 10 height 10
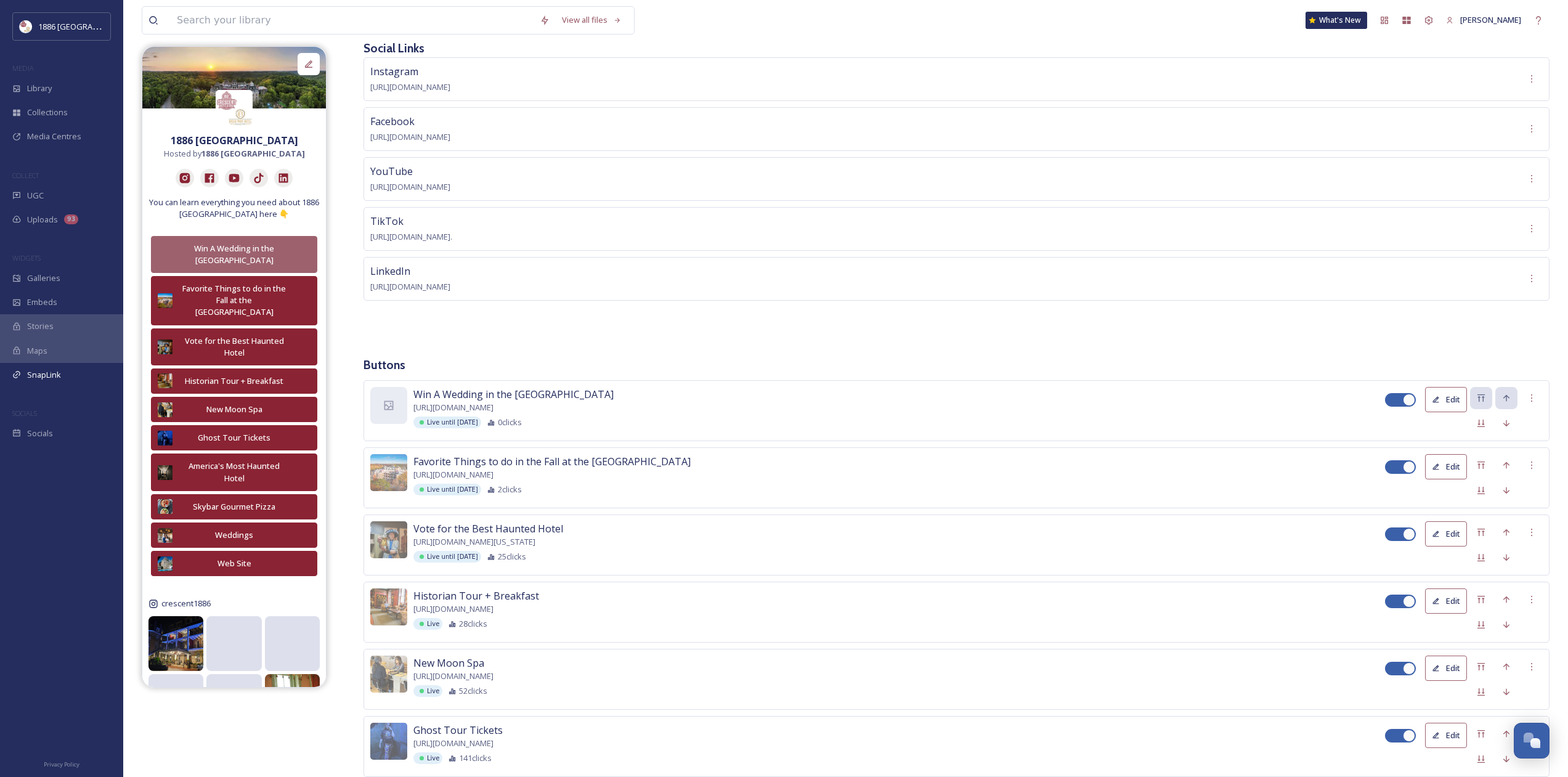
scroll to position [114, 0]
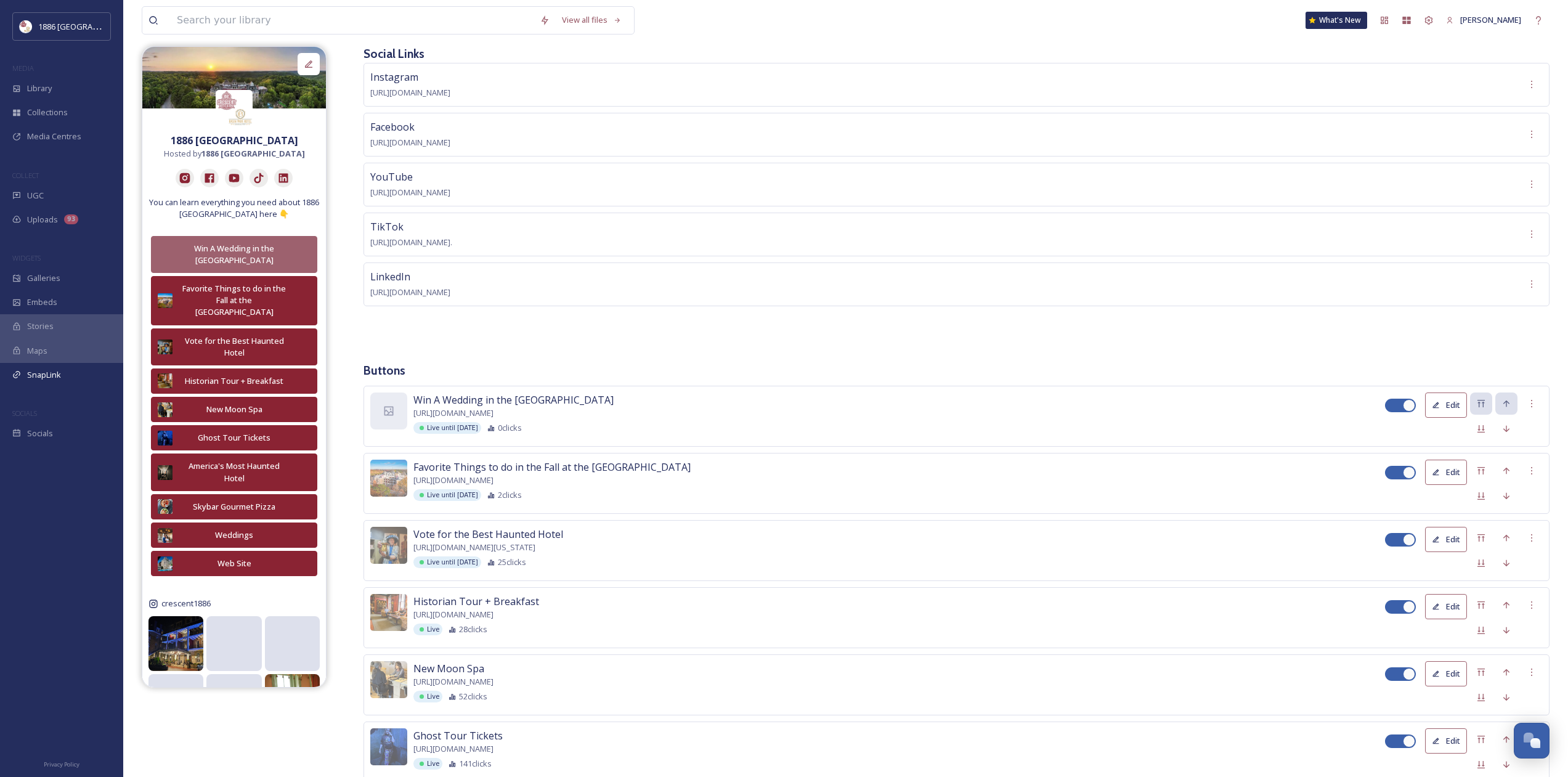
click at [1444, 410] on button "Edit" at bounding box center [1446, 405] width 42 height 25
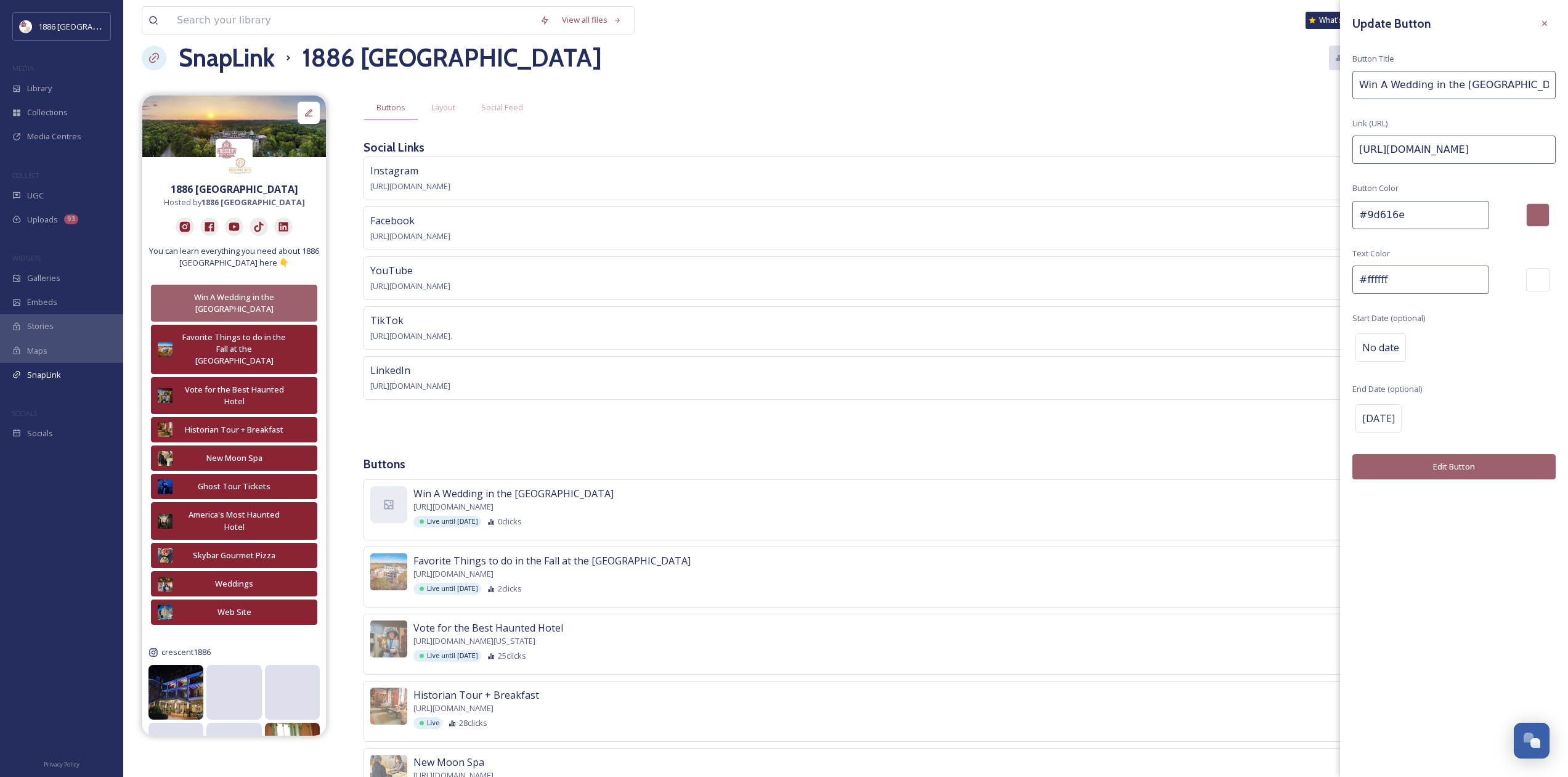
scroll to position [0, 0]
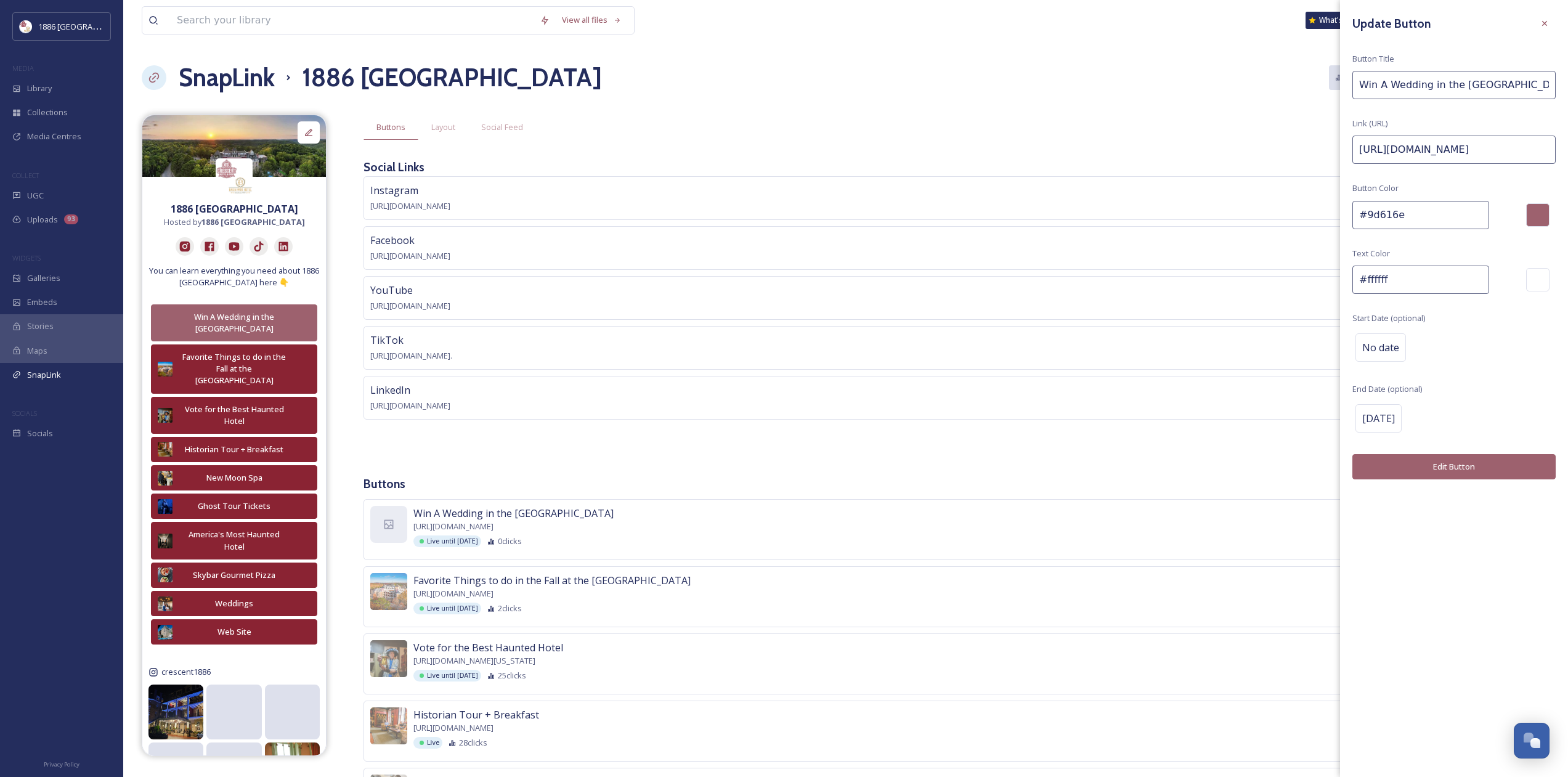
click at [1551, 24] on div at bounding box center [1544, 23] width 22 height 22
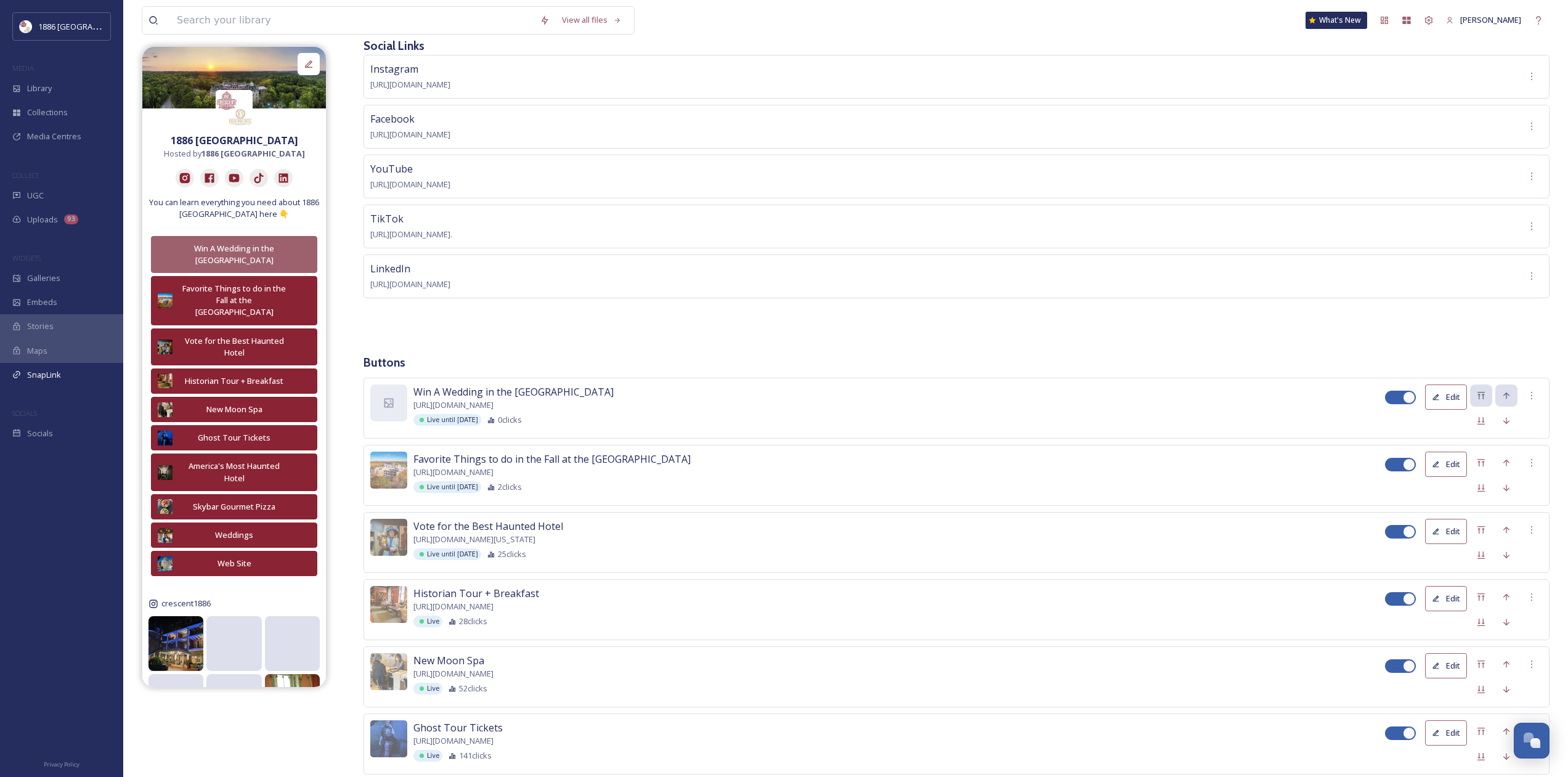
scroll to position [123, 0]
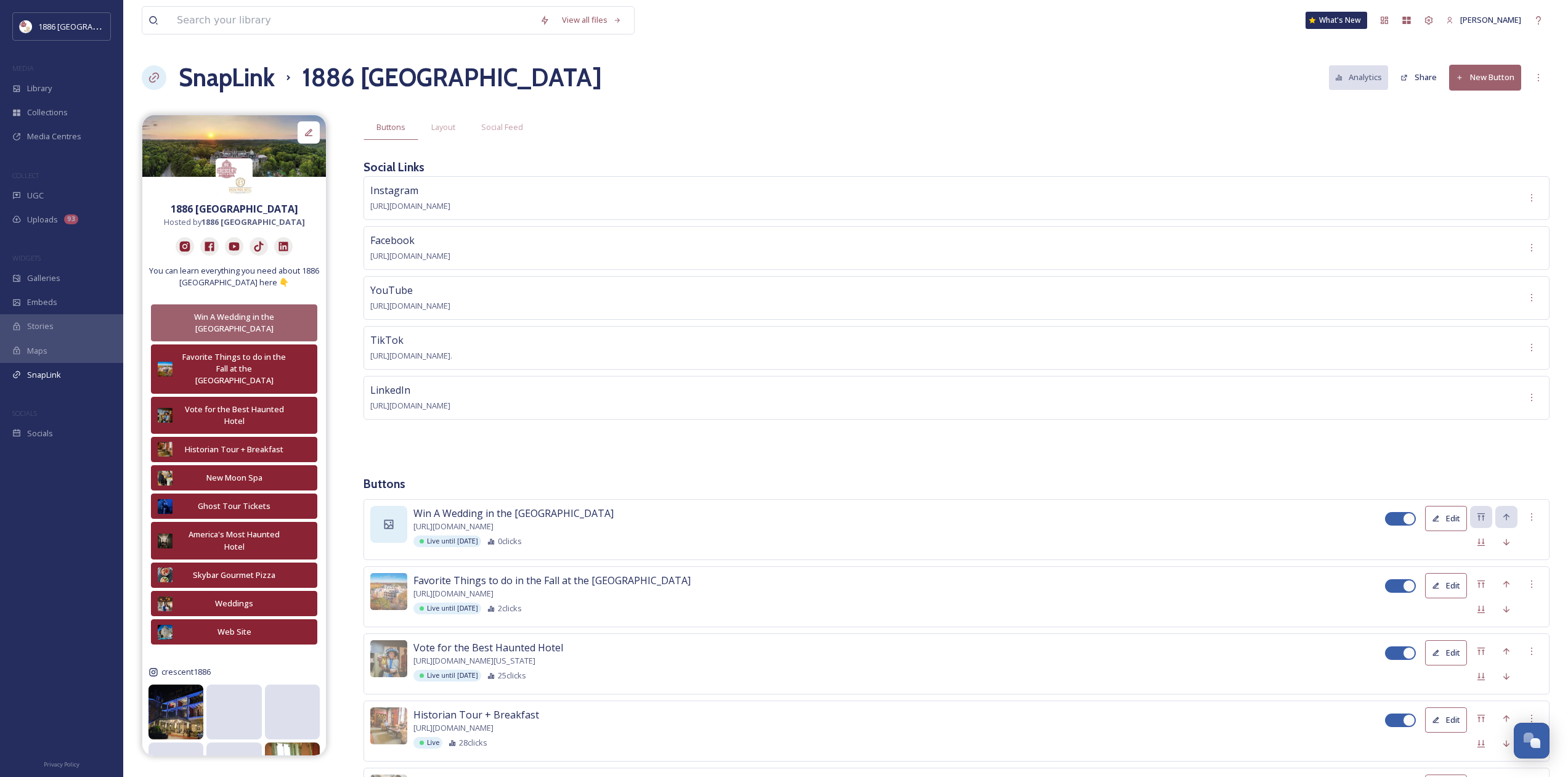
click at [380, 533] on div at bounding box center [388, 524] width 37 height 37
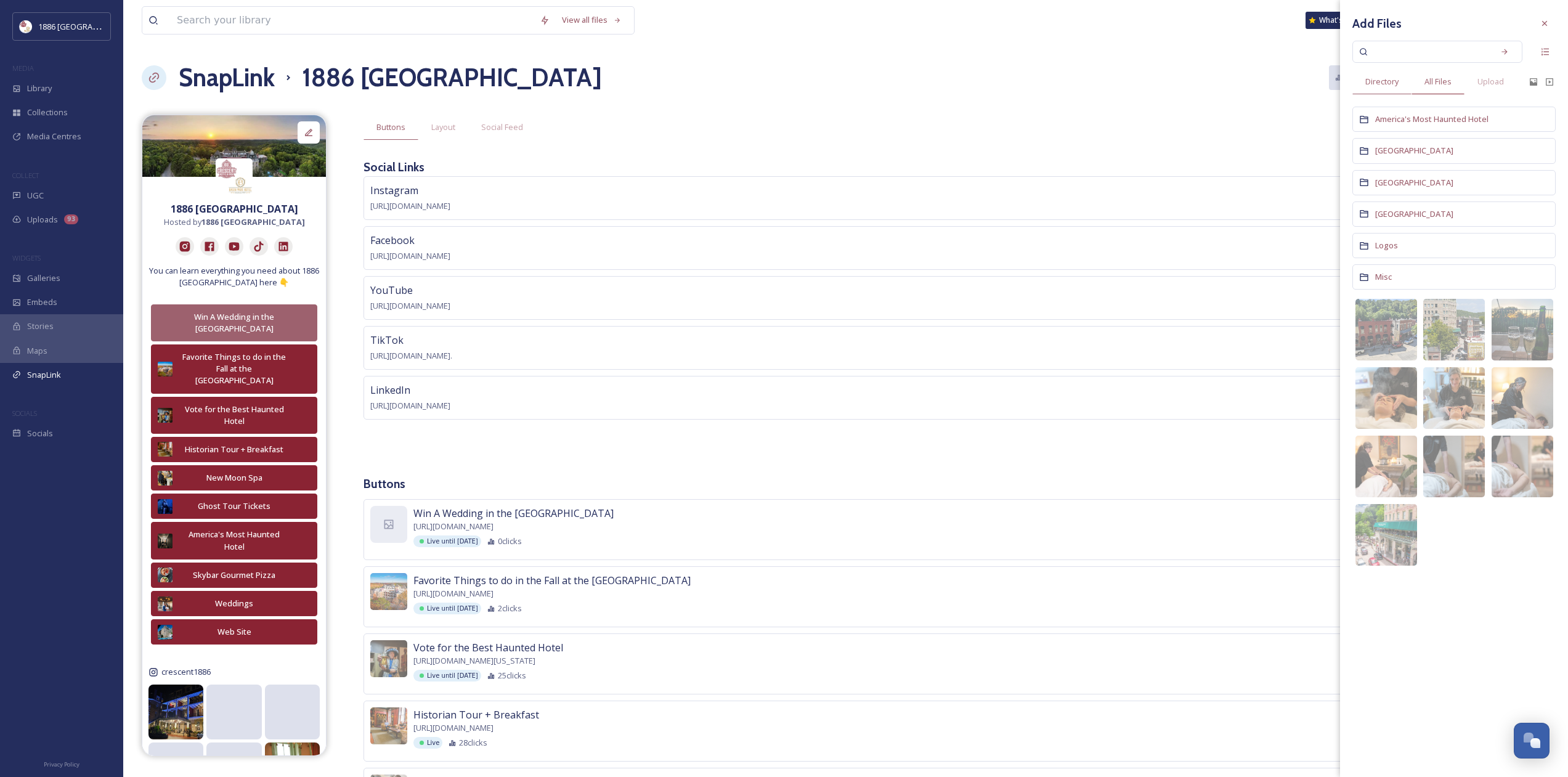
click at [1442, 80] on span "All Files" at bounding box center [1438, 81] width 27 height 11
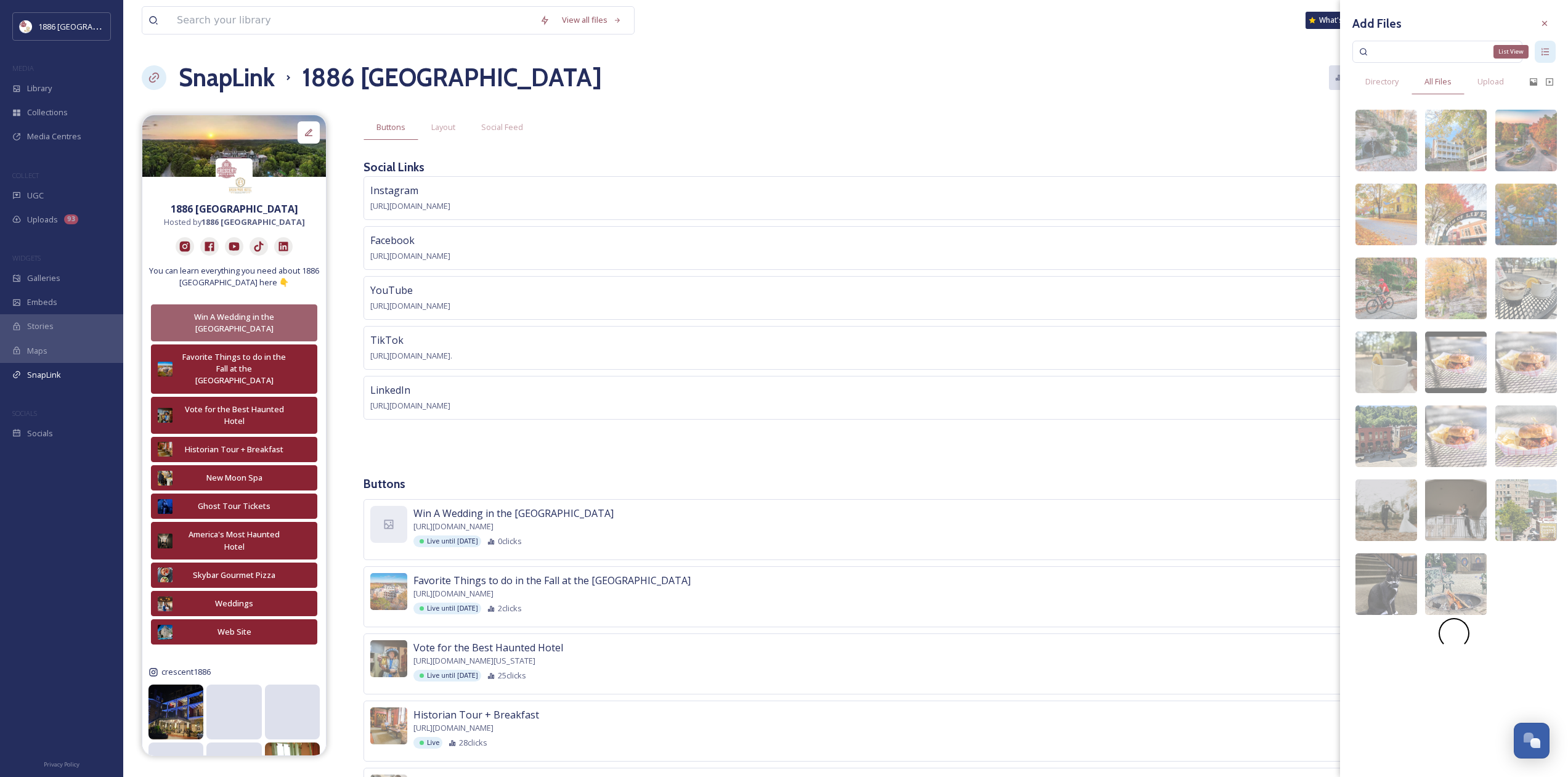
click at [1545, 49] on icon at bounding box center [1545, 52] width 7 height 7
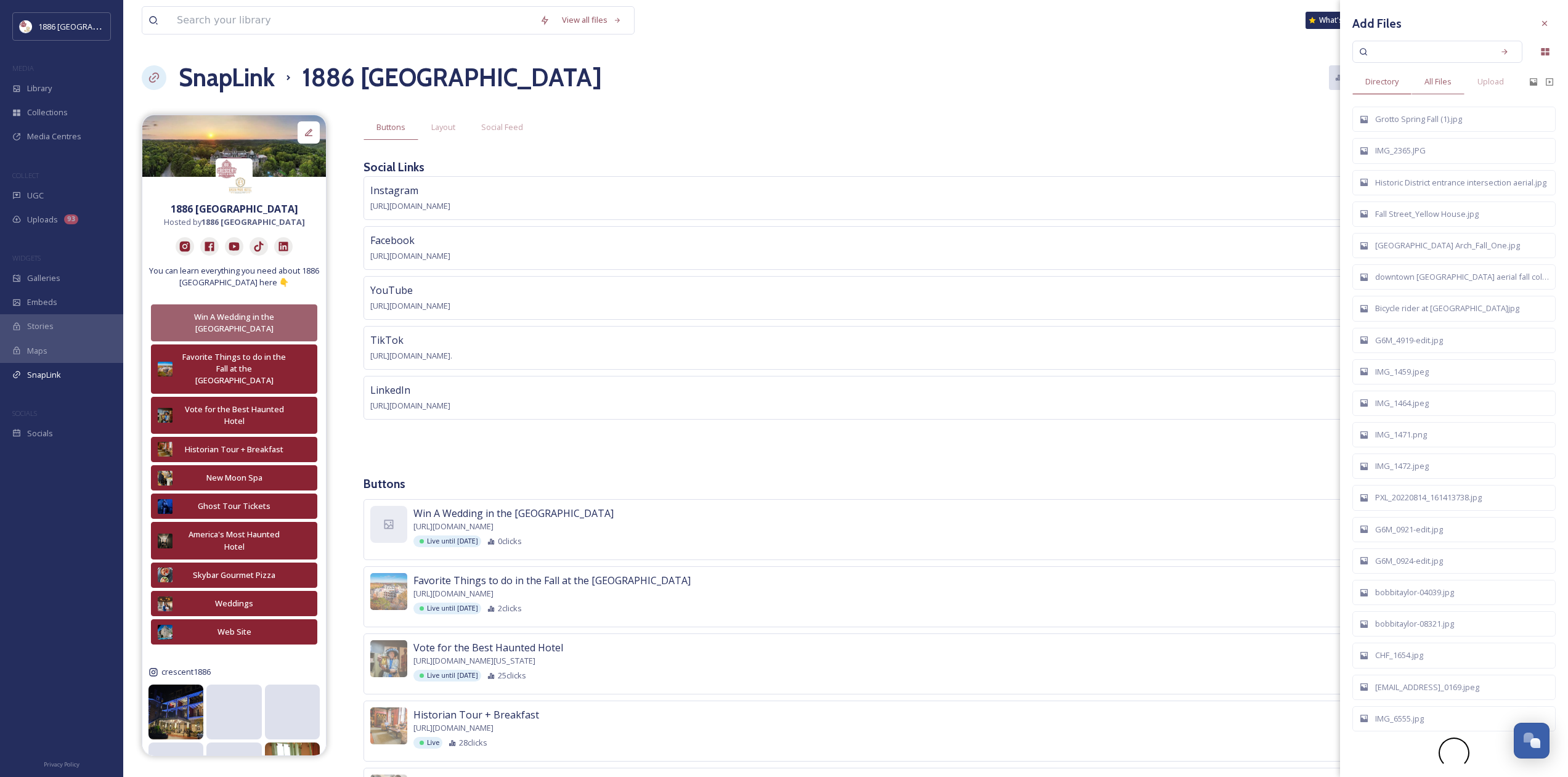
click at [1385, 85] on span "Directory" at bounding box center [1382, 81] width 33 height 11
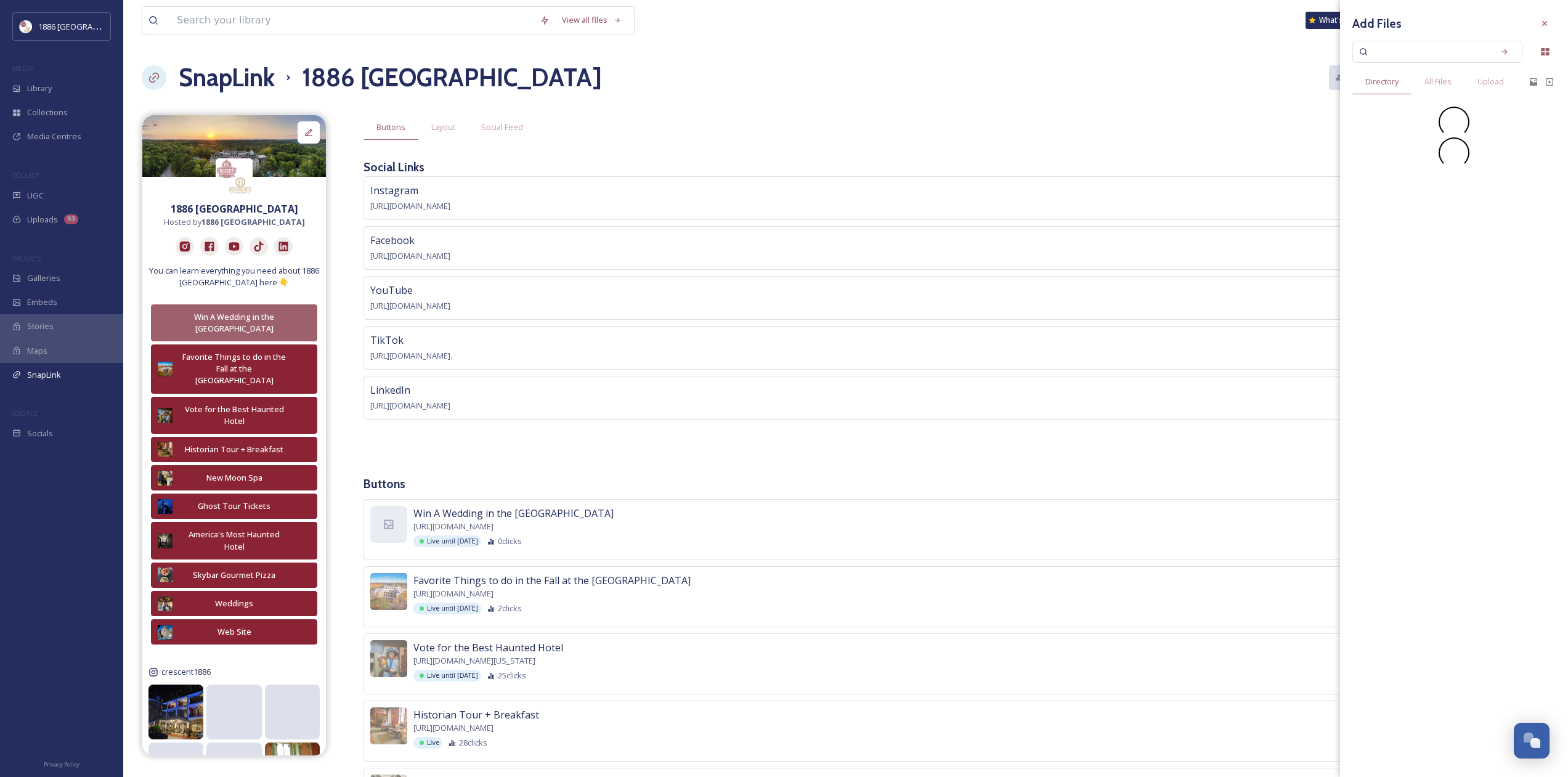
click at [1396, 56] on input at bounding box center [1428, 52] width 116 height 27
type input "morgue"
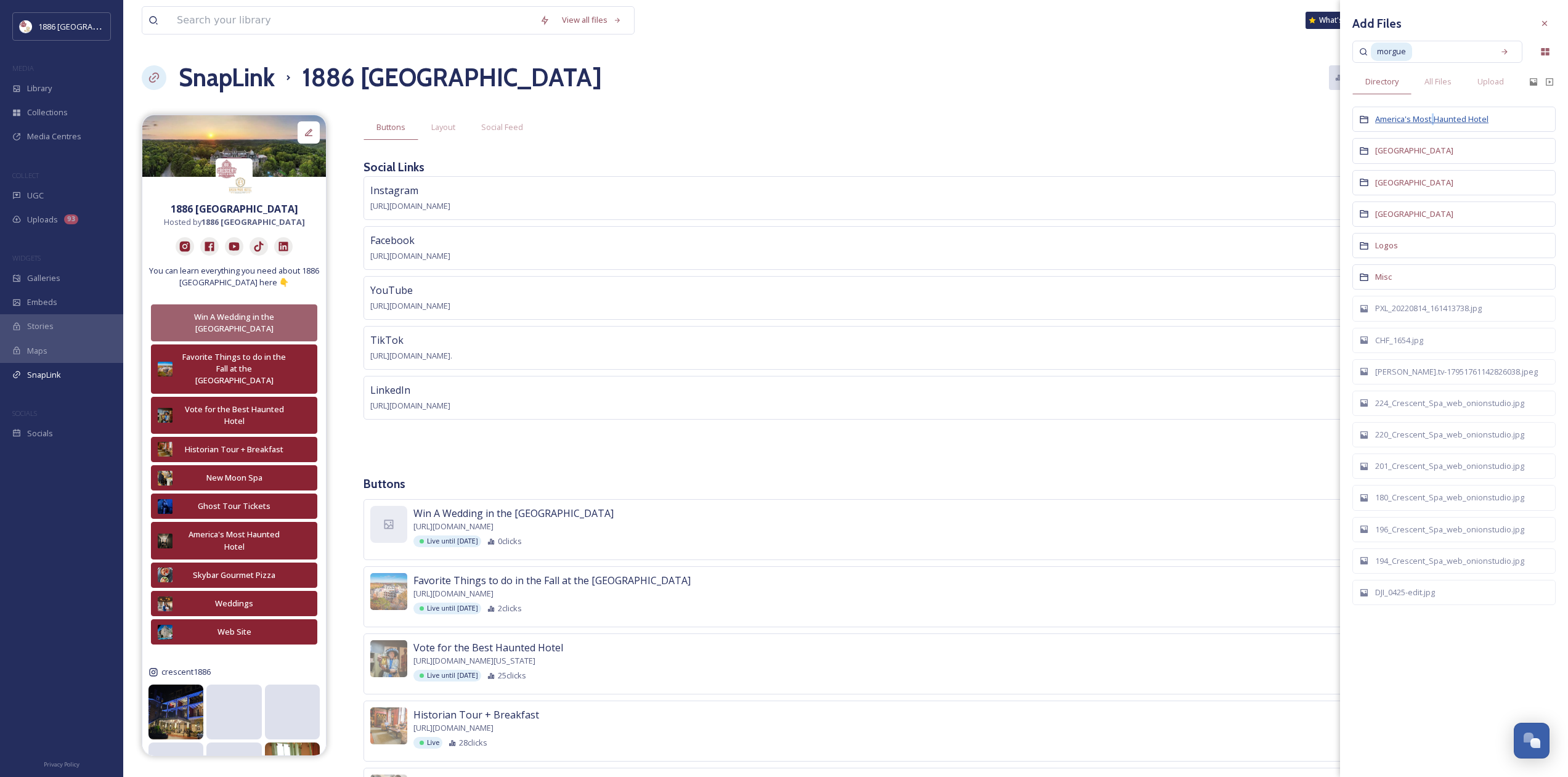
drag, startPoint x: 1433, startPoint y: 122, endPoint x: 1432, endPoint y: 129, distance: 7.1
click at [1432, 128] on div "America's Most Haunted Hotel" at bounding box center [1453, 119] width 203 height 25
click at [1429, 130] on span "2025 Wedding Contest" at bounding box center [1417, 130] width 85 height 11
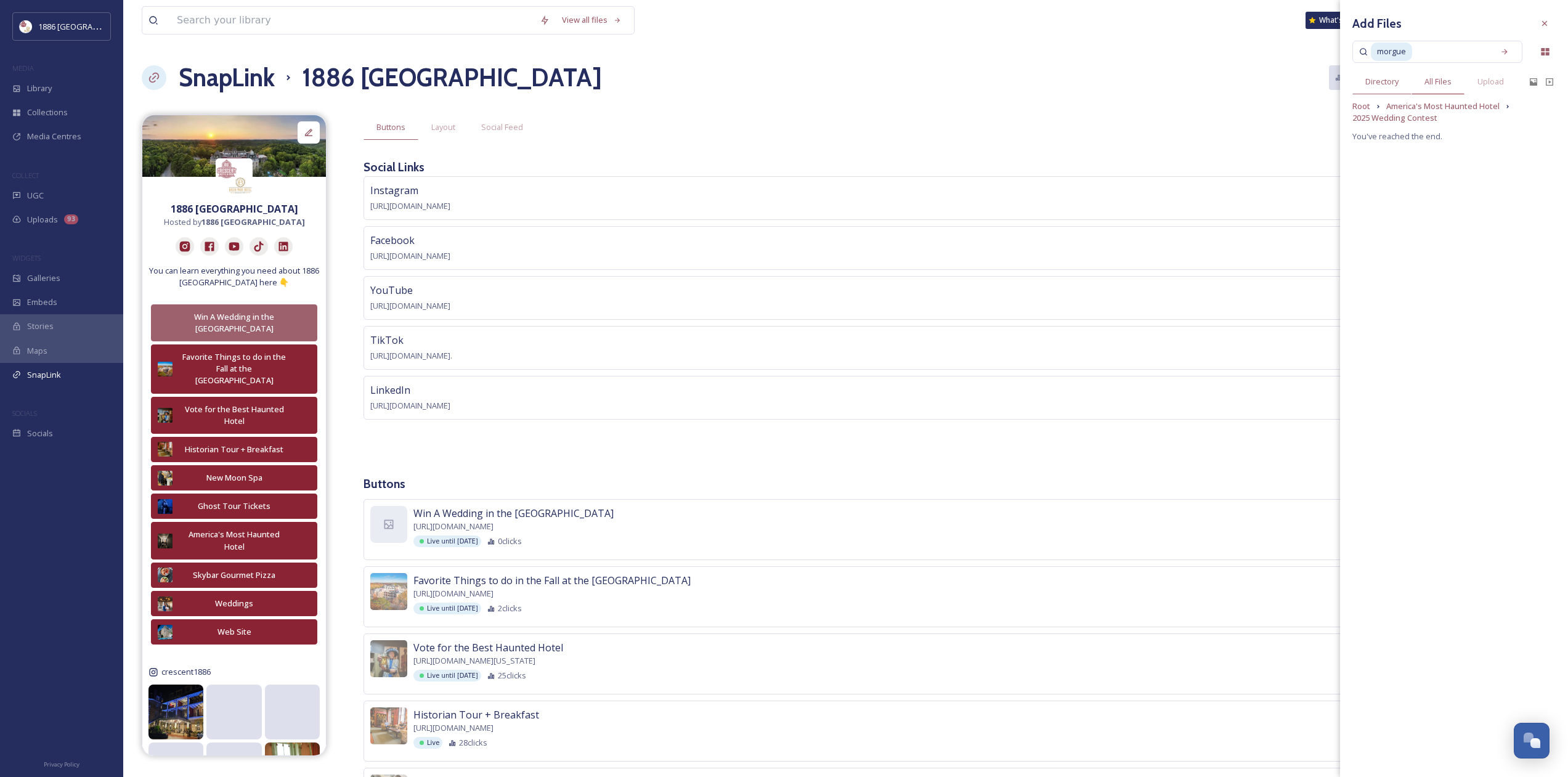
click at [1433, 86] on span "All Files" at bounding box center [1438, 81] width 27 height 11
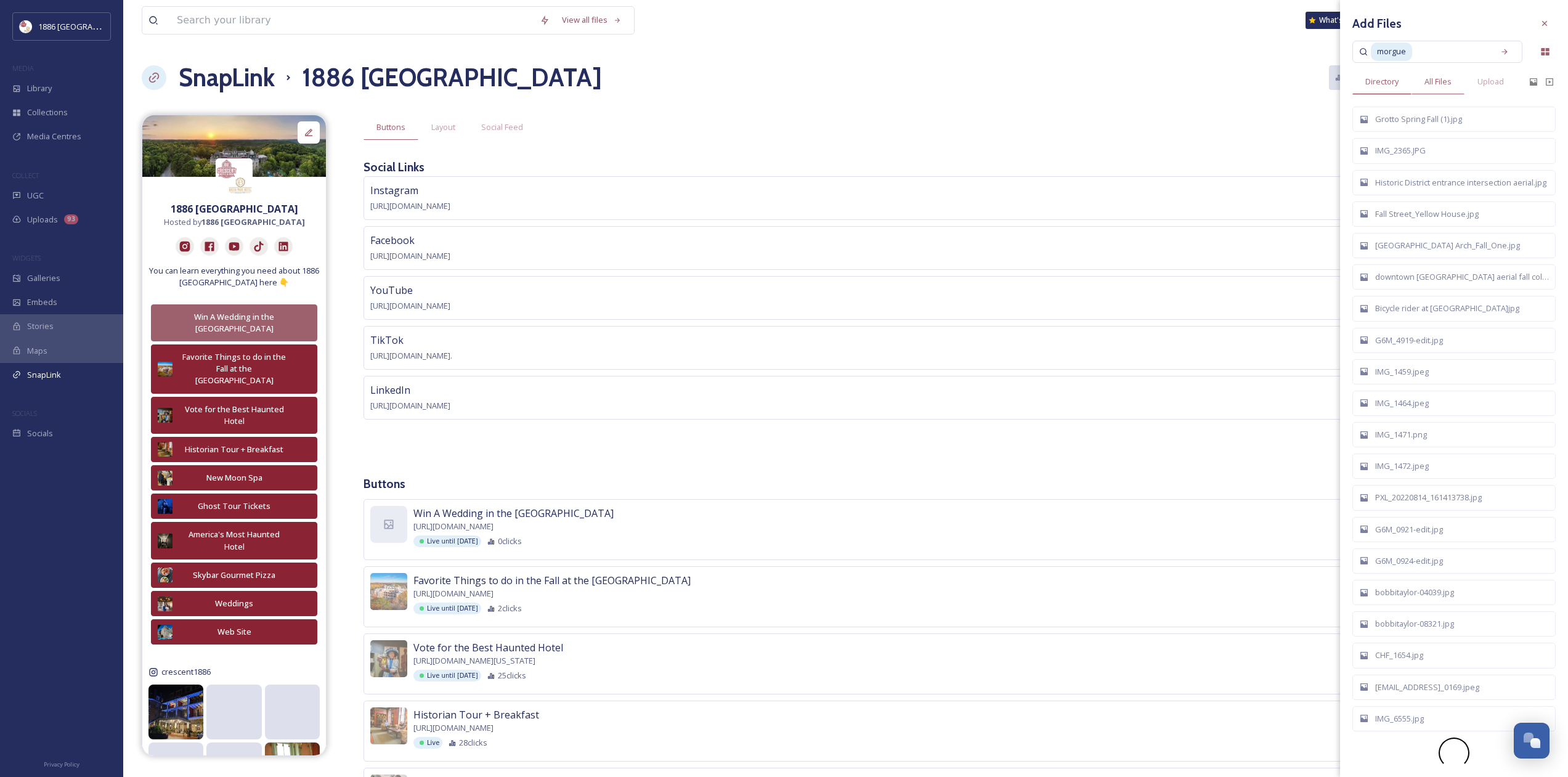
click at [1393, 84] on span "Directory" at bounding box center [1382, 81] width 33 height 11
click at [1474, 54] on input at bounding box center [1450, 52] width 74 height 27
type input "m"
click at [1388, 185] on span "Crescent Hotel" at bounding box center [1413, 182] width 78 height 11
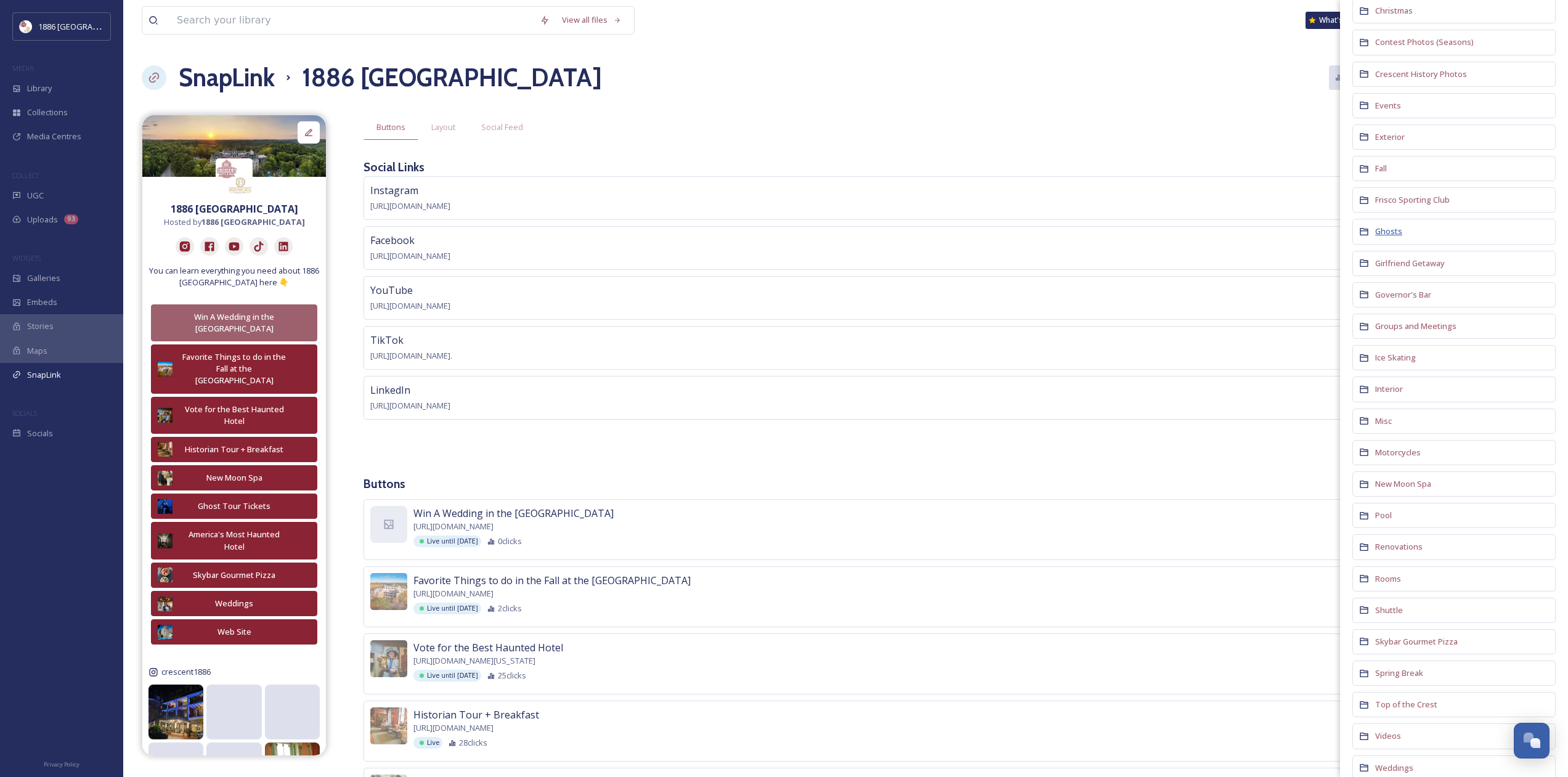
click at [1400, 231] on span "Ghosts" at bounding box center [1388, 231] width 27 height 11
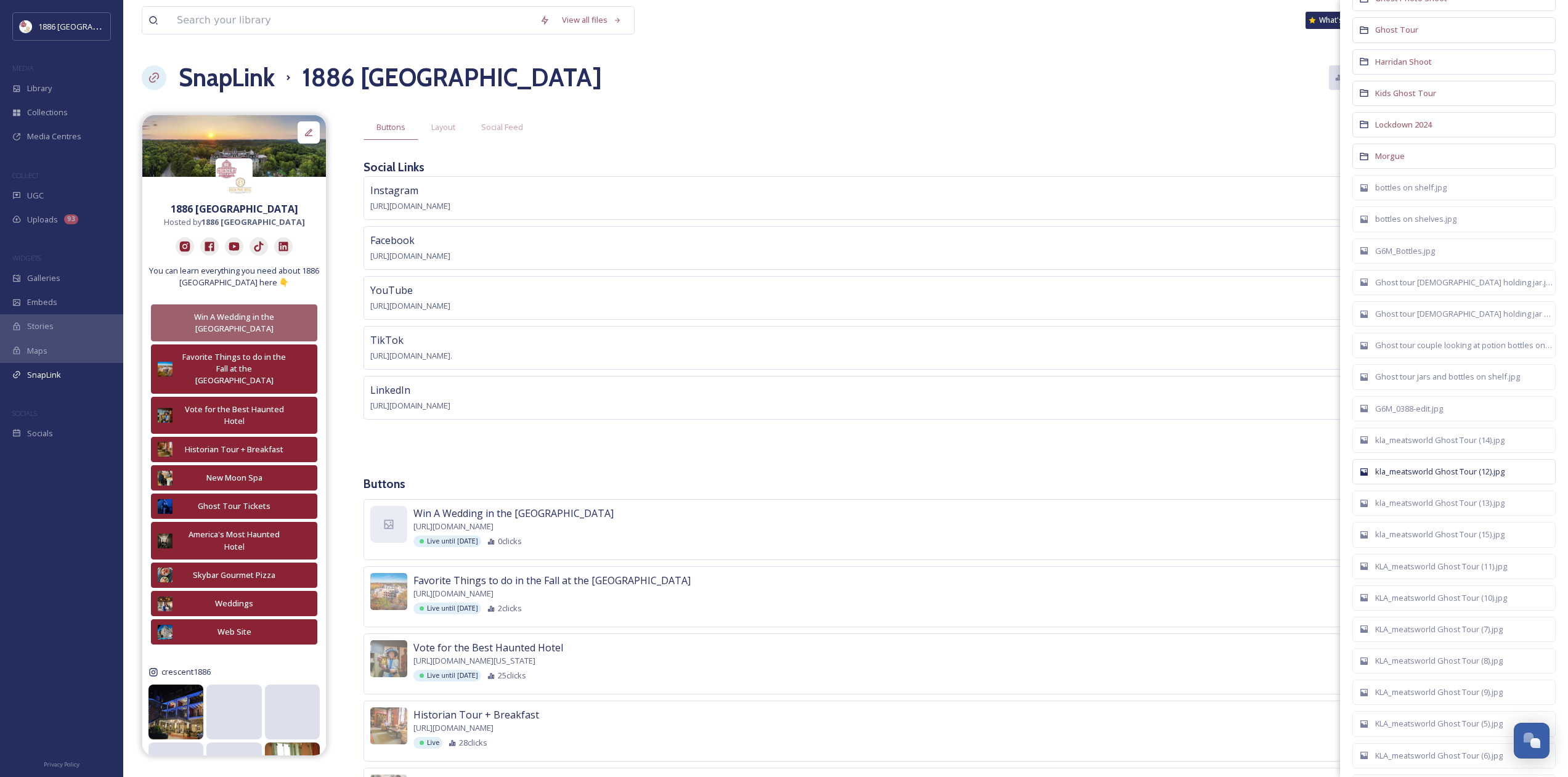
scroll to position [0, 0]
click at [1541, 53] on icon at bounding box center [1544, 52] width 8 height 7
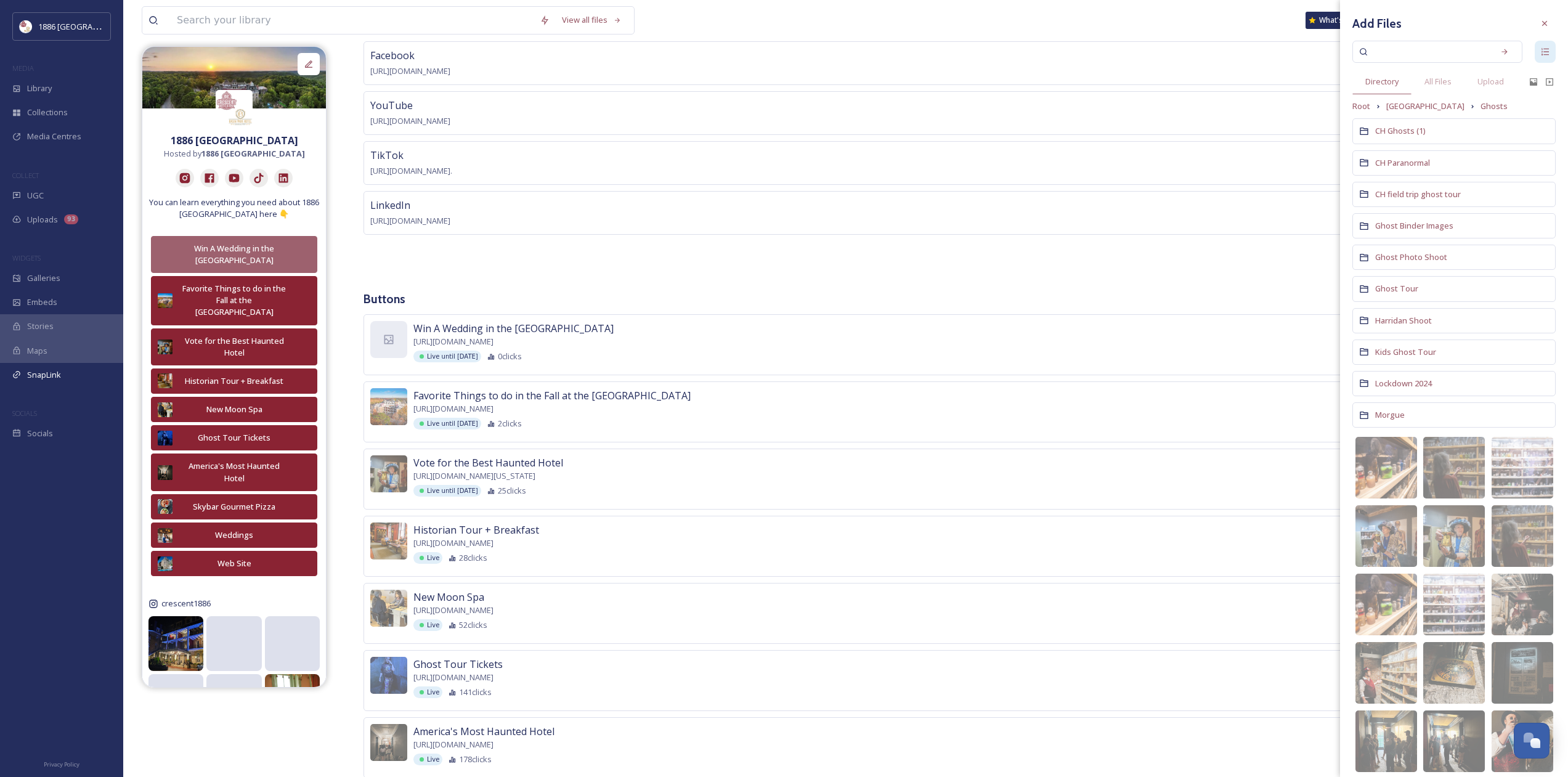
click at [1385, 417] on span "Morgue" at bounding box center [1390, 415] width 30 height 11
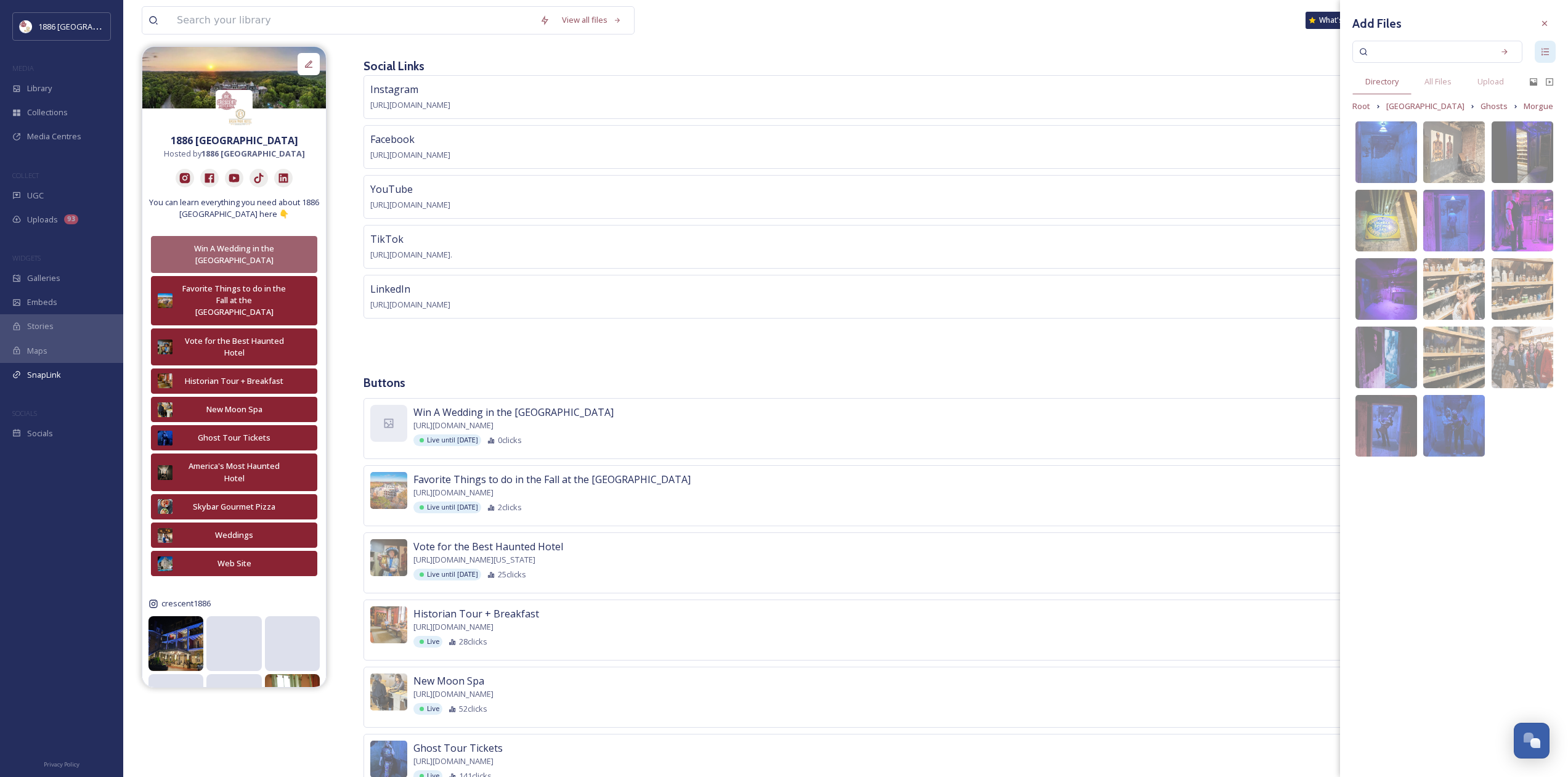
scroll to position [61, 0]
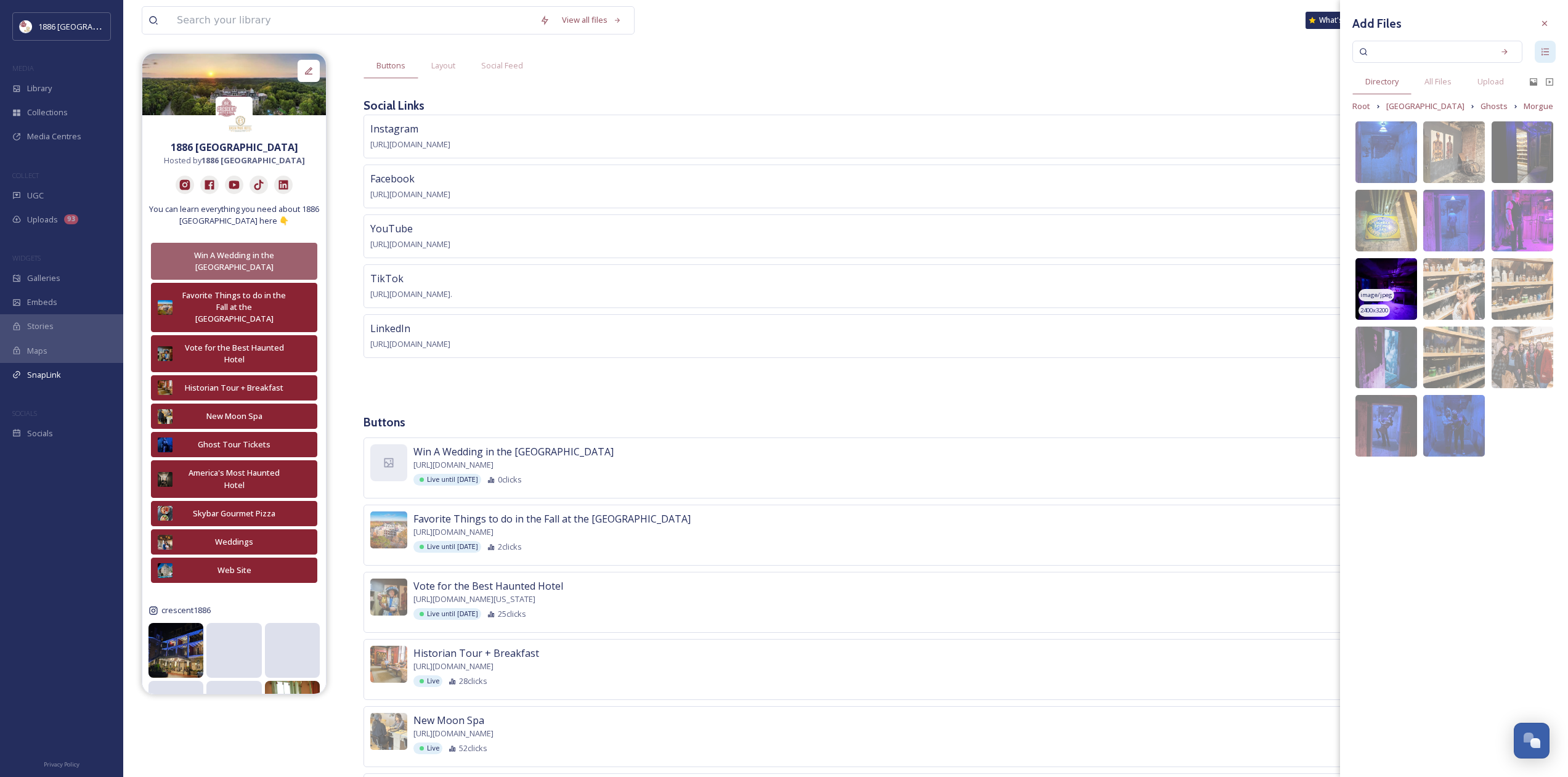
click at [1390, 280] on img at bounding box center [1386, 289] width 61 height 61
click at [1373, 354] on img at bounding box center [1386, 357] width 61 height 61
click at [1546, 25] on icon at bounding box center [1544, 23] width 10 height 10
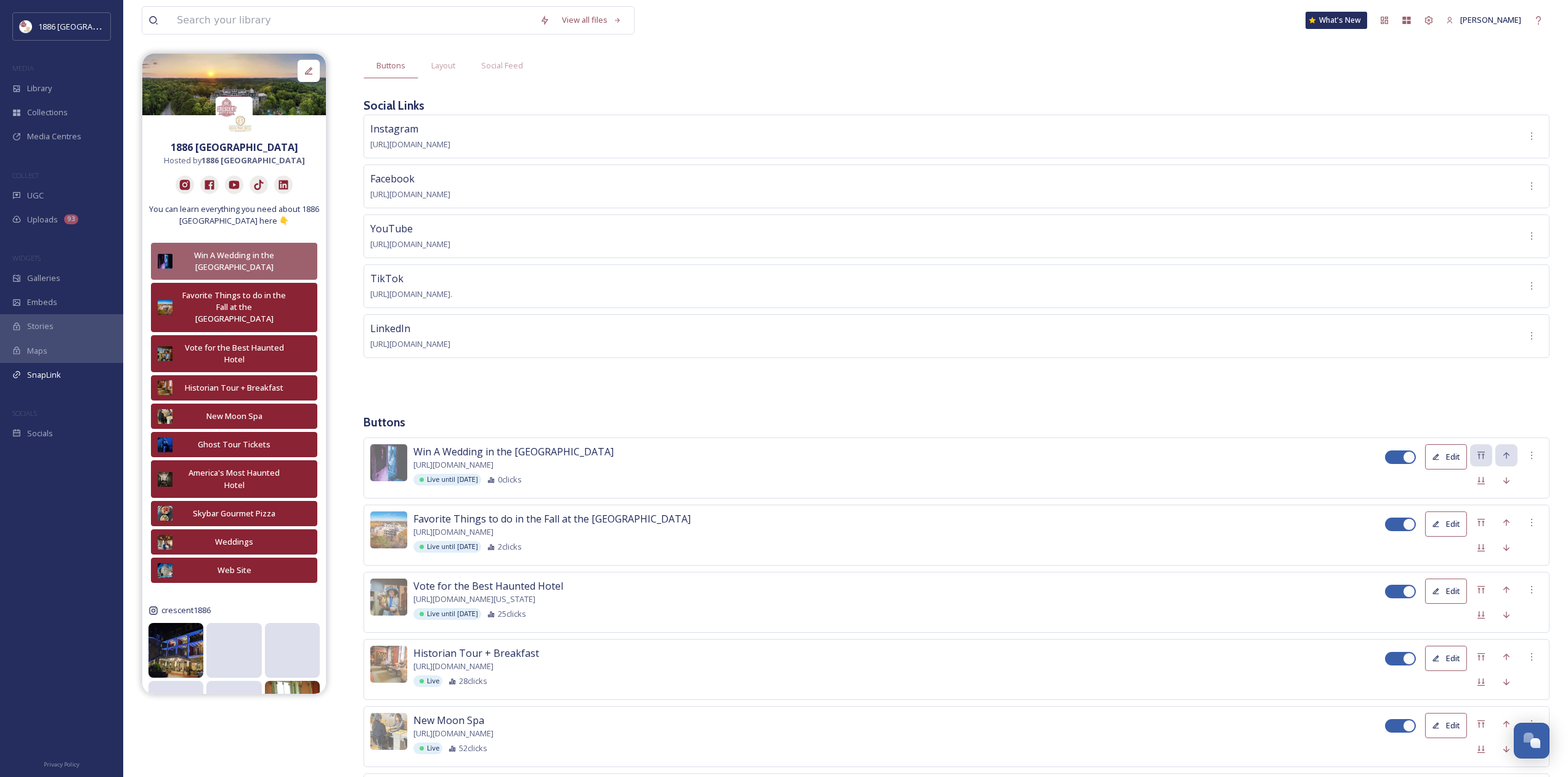
click at [928, 410] on div "Buttons Layout Social Feed Social Links Instagram https://instagram.com/crescen…" at bounding box center [957, 597] width 1186 height 1088
click at [522, 387] on div "Instagram https://instagram.com/crescent1886/ Facebook https://www.facebook.com…" at bounding box center [957, 255] width 1186 height 281
